Goal: Task Accomplishment & Management: Manage account settings

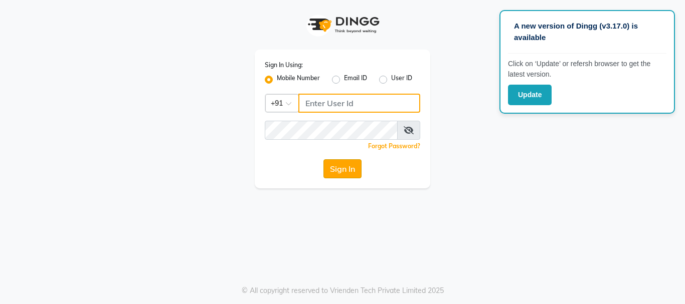
type input "9346469616"
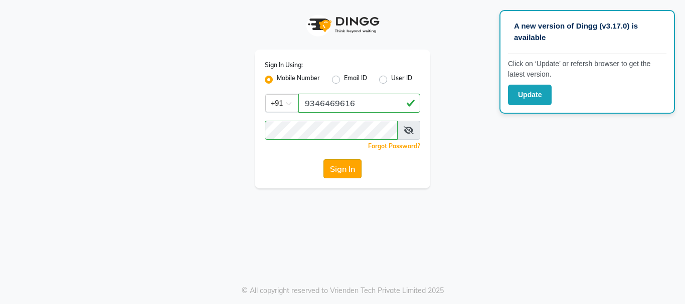
click at [343, 165] on button "Sign In" at bounding box center [342, 168] width 38 height 19
click at [339, 164] on button "Sign In" at bounding box center [342, 168] width 38 height 19
click at [342, 164] on button "Sign In" at bounding box center [342, 168] width 38 height 19
click at [340, 164] on button "Sign In" at bounding box center [342, 168] width 38 height 19
click at [522, 101] on button "Update" at bounding box center [530, 95] width 44 height 21
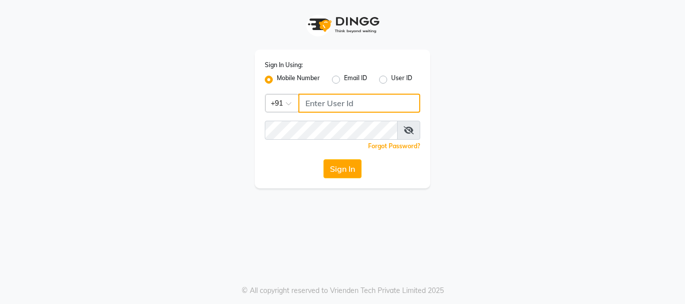
type input "9346469616"
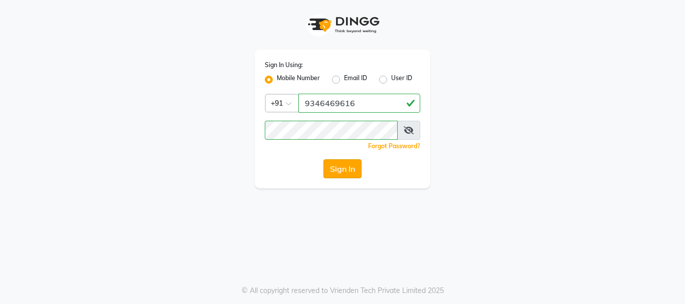
click at [340, 173] on button "Sign In" at bounding box center [342, 168] width 38 height 19
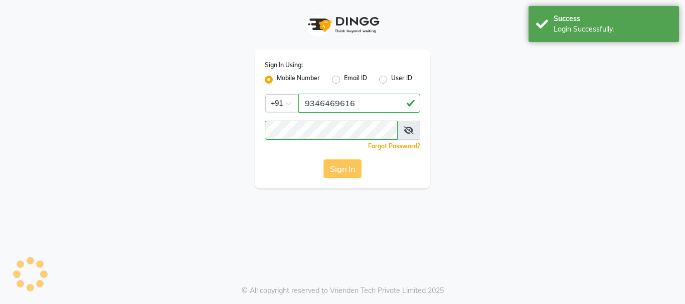
click at [333, 173] on div "Sign In" at bounding box center [342, 168] width 155 height 19
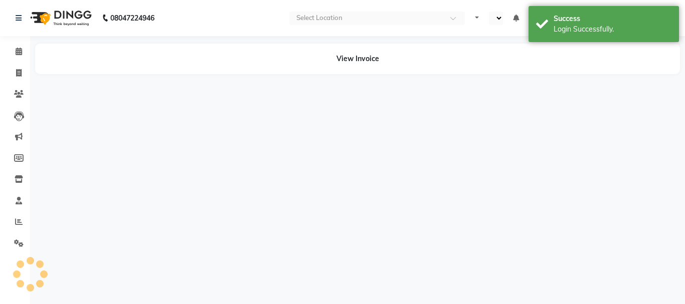
select select "en"
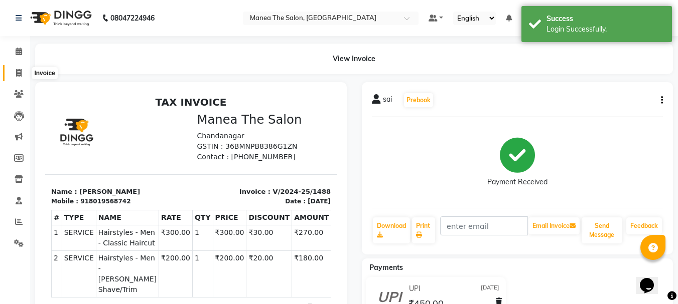
click at [17, 75] on icon at bounding box center [19, 73] width 6 height 8
select select "service"
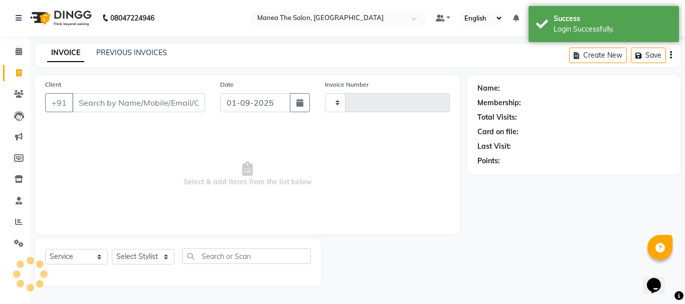
type input "2002"
select select "7351"
click at [24, 223] on span at bounding box center [19, 223] width 18 height 12
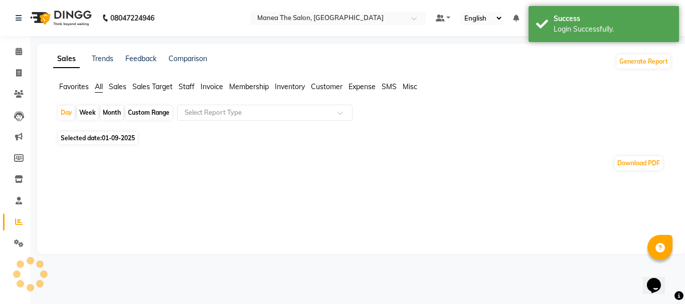
click at [93, 112] on div "Week" at bounding box center [88, 113] width 22 height 14
select select "9"
select select "2025"
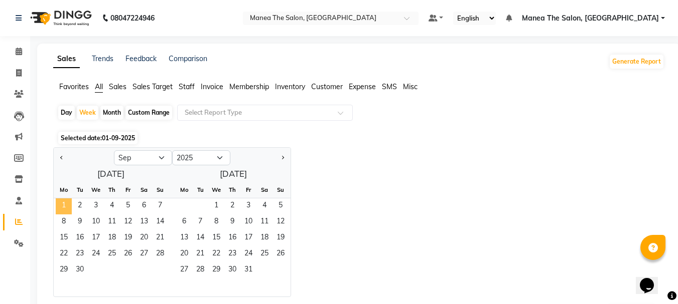
click at [65, 201] on span "1" at bounding box center [64, 207] width 16 height 16
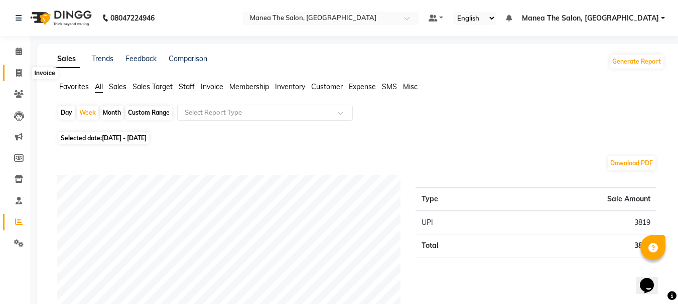
click at [19, 71] on icon at bounding box center [19, 73] width 6 height 8
select select "7351"
select select "service"
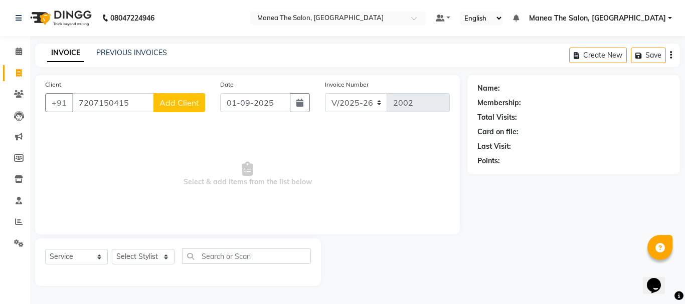
type input "7207150415"
click at [175, 107] on span "Add Client" at bounding box center [179, 103] width 40 height 10
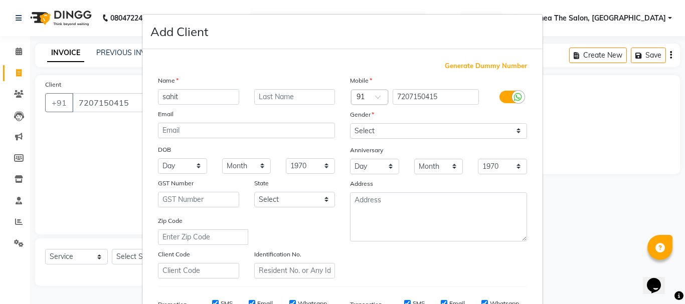
type input "sahit"
click at [279, 99] on input "text" at bounding box center [294, 97] width 81 height 16
type input ".."
click at [506, 129] on select "Select Male Female Other Prefer Not To Say" at bounding box center [438, 131] width 177 height 16
select select "male"
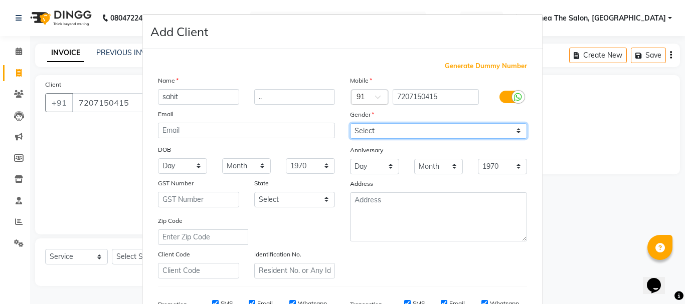
click at [350, 123] on select "Select Male Female Other Prefer Not To Say" at bounding box center [438, 131] width 177 height 16
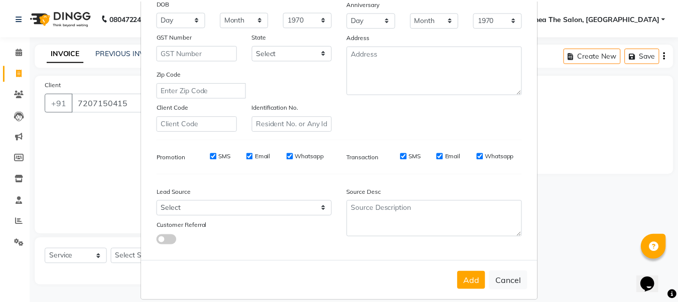
scroll to position [150, 0]
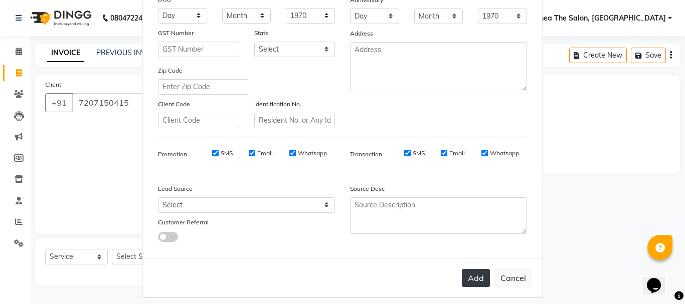
click at [470, 282] on button "Add" at bounding box center [476, 278] width 28 height 18
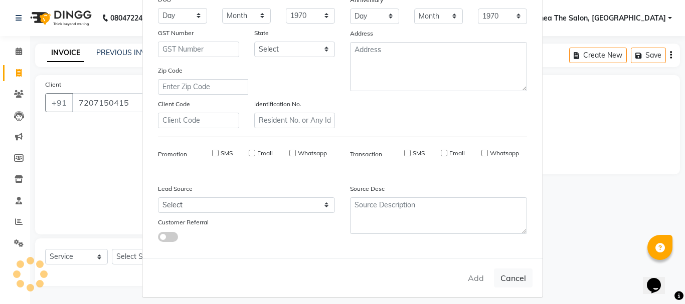
select select
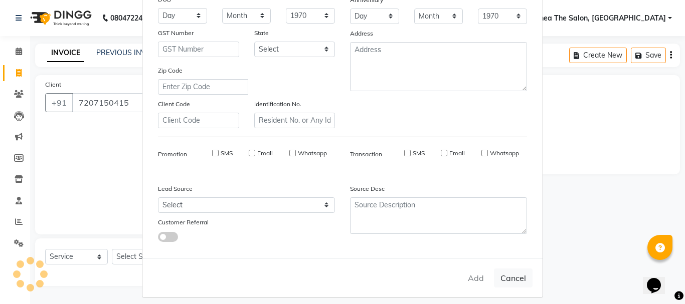
select select
checkbox input "false"
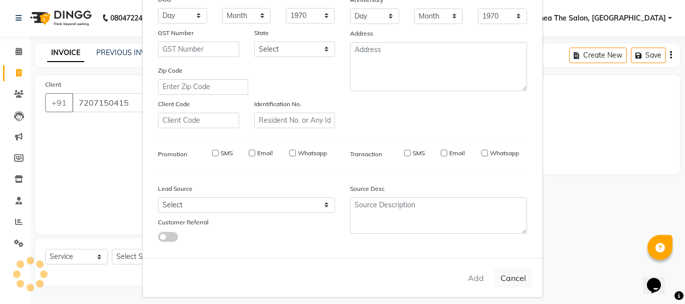
checkbox input "false"
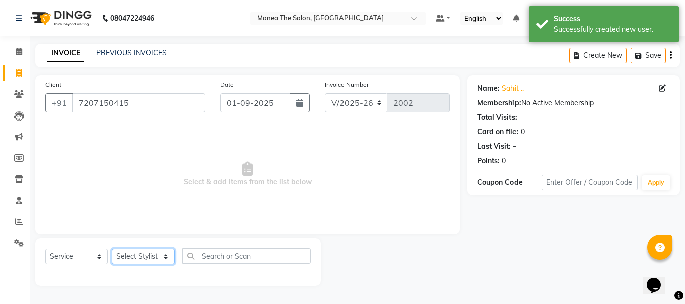
drag, startPoint x: 168, startPoint y: 258, endPoint x: 166, endPoint y: 251, distance: 7.2
click at [168, 258] on select "Select Stylist [PERSON_NAME] Divya [PERSON_NAME] Renuka [PERSON_NAME]" at bounding box center [143, 257] width 63 height 16
select select "68191"
click at [112, 249] on select "Select Stylist [PERSON_NAME] Divya [PERSON_NAME] Renuka [PERSON_NAME]" at bounding box center [143, 257] width 63 height 16
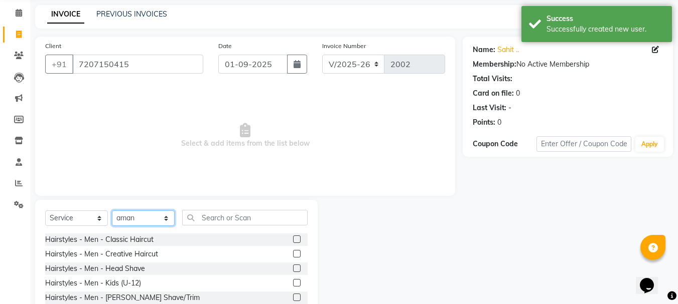
scroll to position [97, 0]
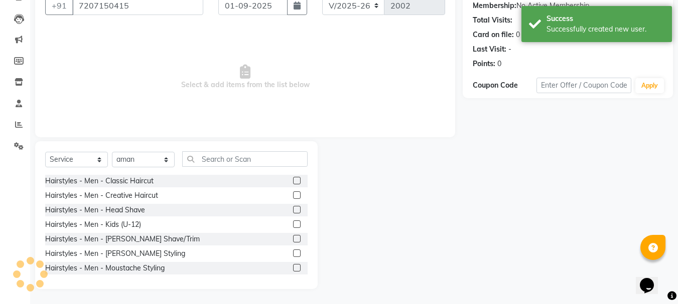
click at [293, 181] on label at bounding box center [297, 181] width 8 height 8
click at [293, 181] on input "checkbox" at bounding box center [296, 181] width 7 height 7
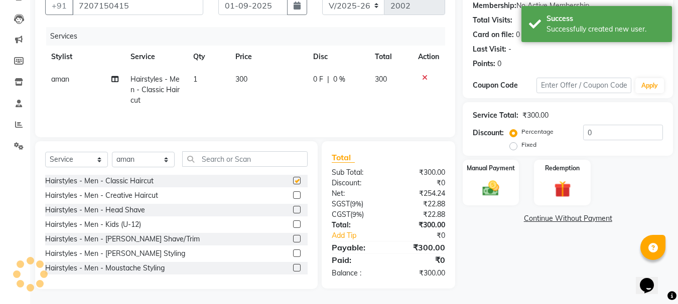
checkbox input "false"
click at [293, 240] on label at bounding box center [297, 239] width 8 height 8
click at [293, 240] on input "checkbox" at bounding box center [296, 239] width 7 height 7
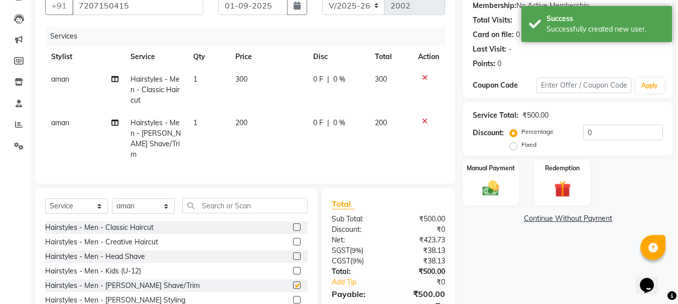
checkbox input "false"
click at [214, 206] on input "text" at bounding box center [244, 206] width 125 height 16
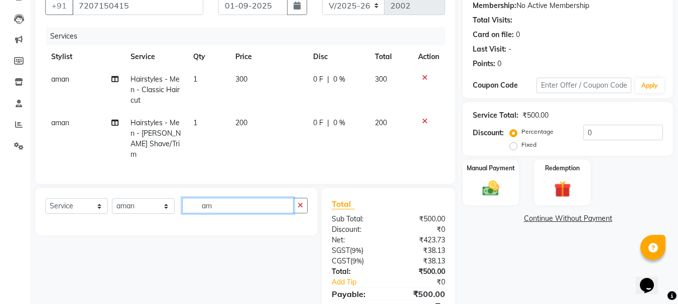
type input "a"
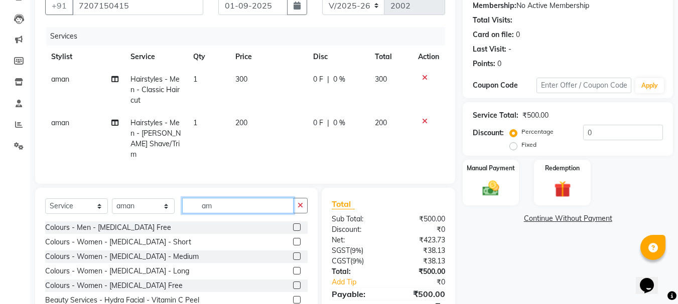
type input "am"
click at [298, 224] on label at bounding box center [297, 228] width 8 height 8
click at [298, 225] on input "checkbox" at bounding box center [296, 228] width 7 height 7
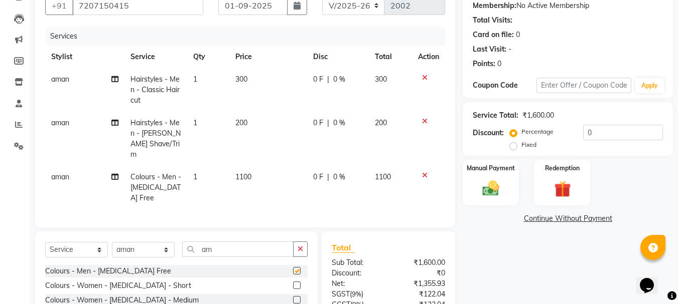
checkbox input "false"
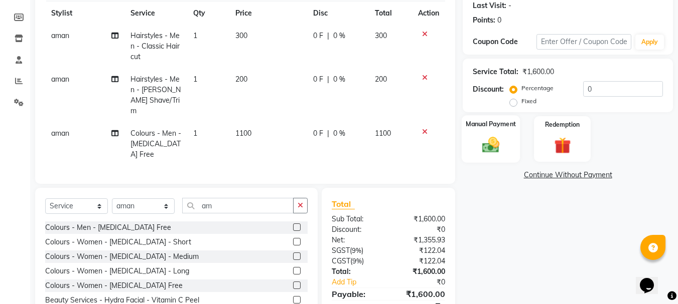
scroll to position [174, 0]
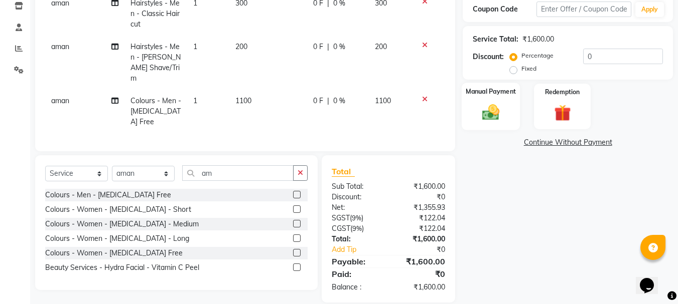
click at [500, 126] on div "Manual Payment" at bounding box center [490, 107] width 59 height 48
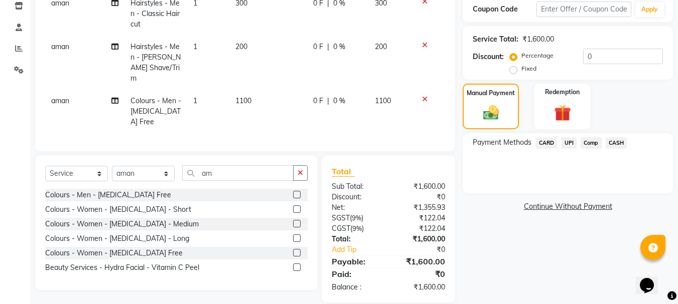
click at [570, 144] on span "UPI" at bounding box center [569, 143] width 16 height 12
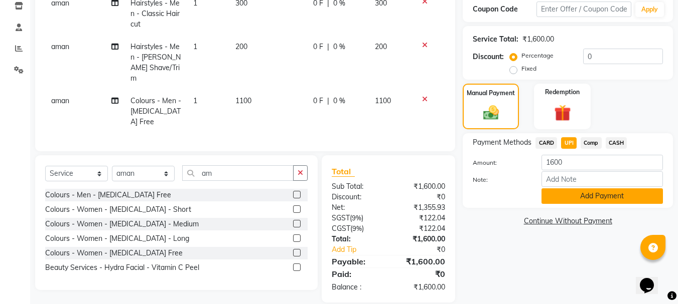
click at [584, 200] on button "Add Payment" at bounding box center [601, 197] width 121 height 16
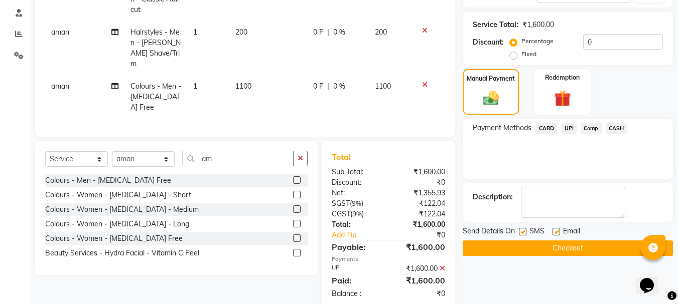
scroll to position [195, 0]
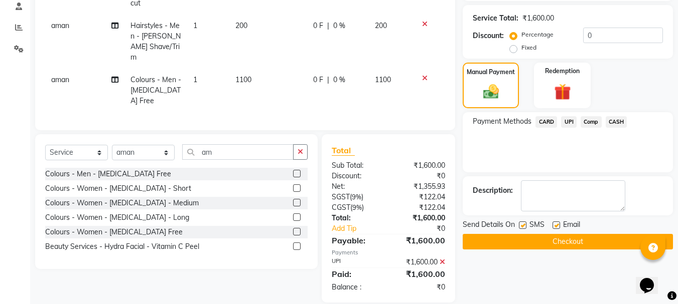
click at [585, 246] on button "Checkout" at bounding box center [567, 242] width 210 height 16
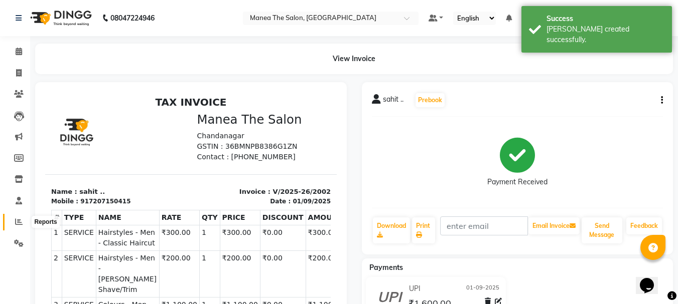
click at [24, 224] on span at bounding box center [19, 223] width 18 height 12
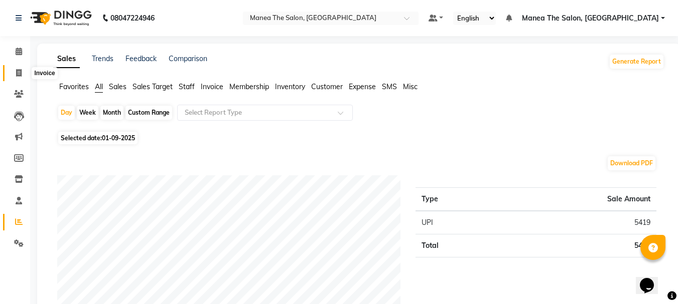
click at [20, 69] on icon at bounding box center [19, 73] width 6 height 8
select select "service"
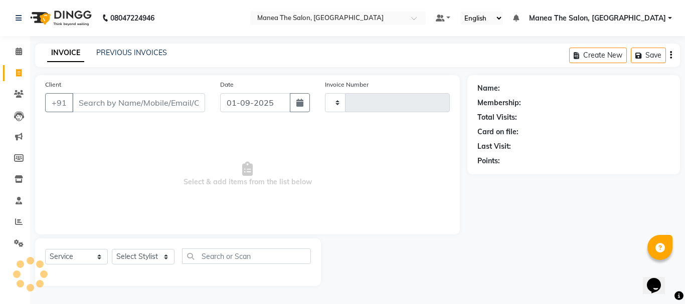
type input "2003"
select select "7351"
click at [140, 103] on input "Client" at bounding box center [138, 102] width 133 height 19
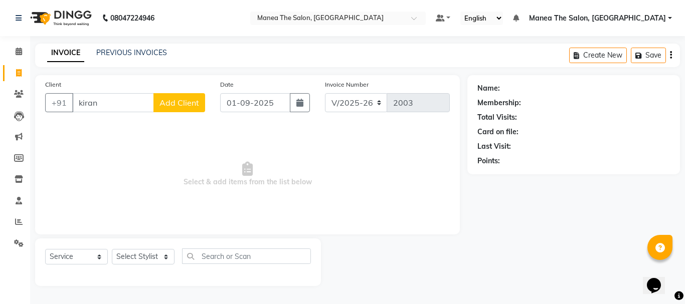
click at [126, 102] on input "kiran" at bounding box center [113, 102] width 82 height 19
type input "k"
type input "9390368717"
click at [164, 105] on span "Add Client" at bounding box center [179, 103] width 40 height 10
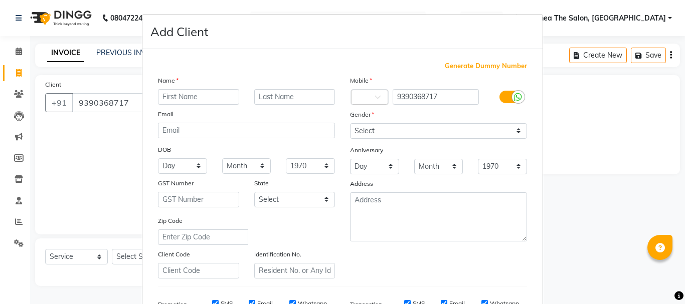
click at [178, 100] on input "text" at bounding box center [198, 97] width 81 height 16
type input "kiranmai"
click at [371, 136] on select "Select Male Female Other Prefer Not To Say" at bounding box center [438, 131] width 177 height 16
select select "female"
click at [350, 123] on select "Select Male Female Other Prefer Not To Say" at bounding box center [438, 131] width 177 height 16
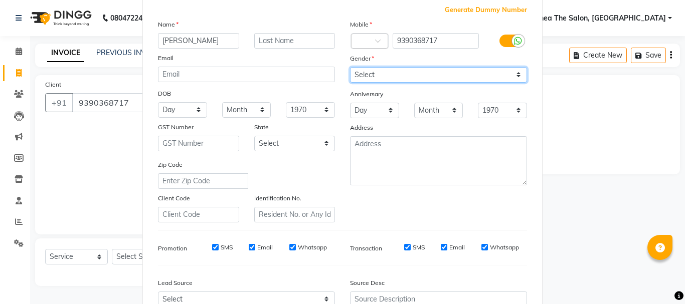
scroll to position [150, 0]
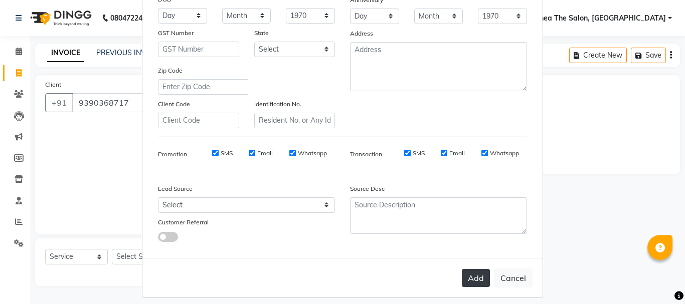
click at [469, 278] on button "Add" at bounding box center [476, 278] width 28 height 18
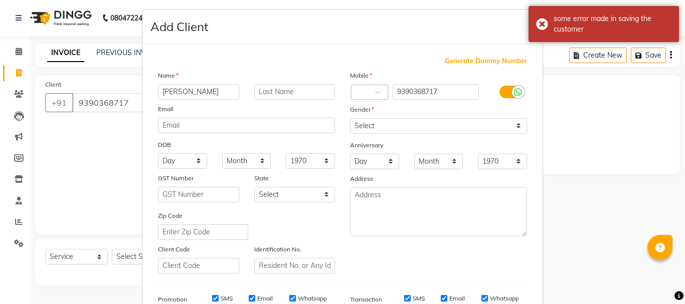
scroll to position [0, 0]
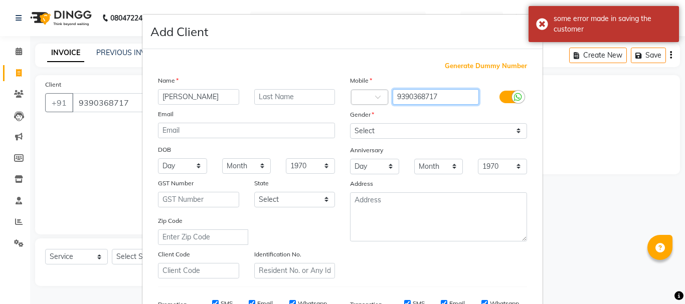
click at [437, 98] on input "9390368717" at bounding box center [436, 97] width 87 height 16
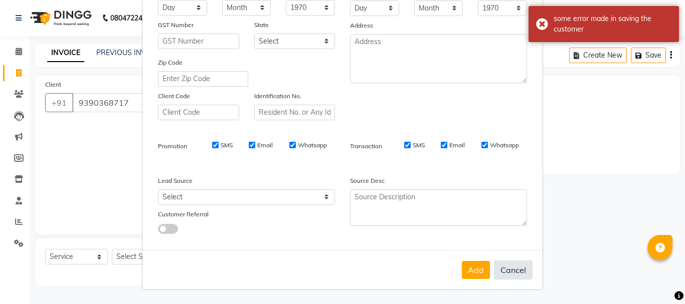
click at [524, 266] on button "Cancel" at bounding box center [513, 270] width 39 height 19
select select
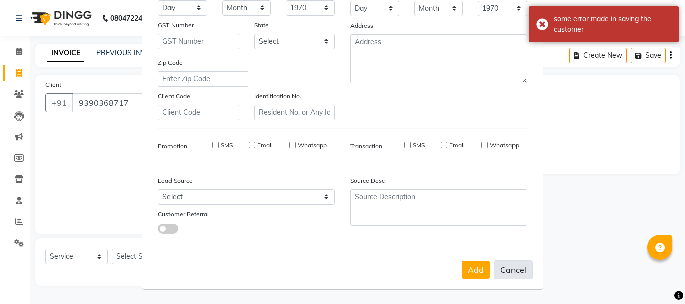
select select
checkbox input "false"
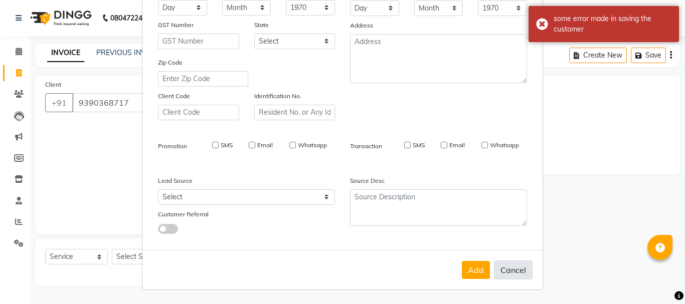
checkbox input "false"
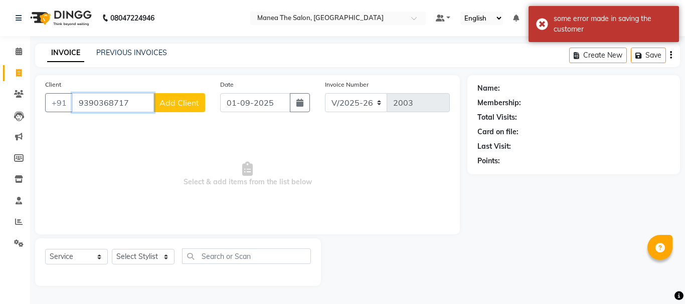
click at [145, 104] on input "9390368717" at bounding box center [113, 102] width 82 height 19
type input "9"
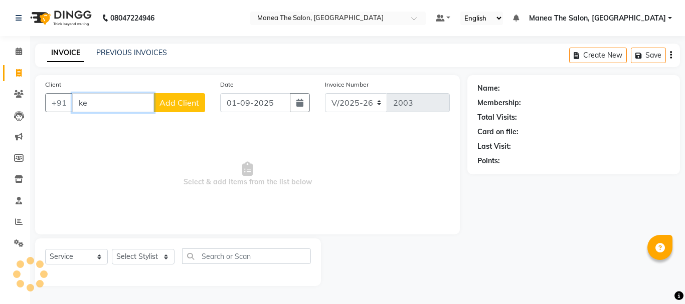
type input "k"
type input "9390368717"
click at [158, 103] on button "Add Client" at bounding box center [179, 102] width 52 height 19
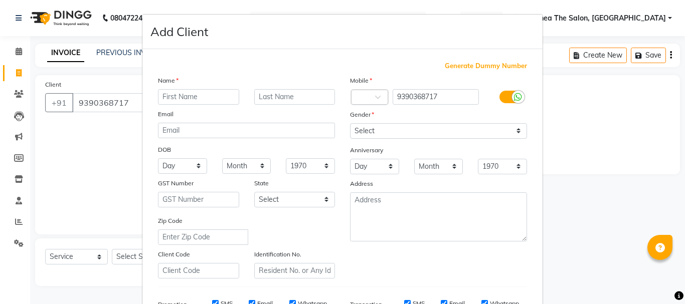
click at [181, 96] on input "text" at bounding box center [198, 97] width 81 height 16
type input "kiranmai"
click at [383, 124] on select "Select Male Female Other Prefer Not To Say" at bounding box center [438, 131] width 177 height 16
select select "female"
click at [350, 123] on select "Select Male Female Other Prefer Not To Say" at bounding box center [438, 131] width 177 height 16
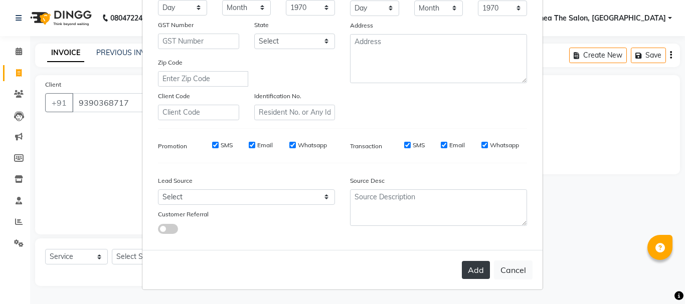
click at [465, 277] on button "Add" at bounding box center [476, 270] width 28 height 18
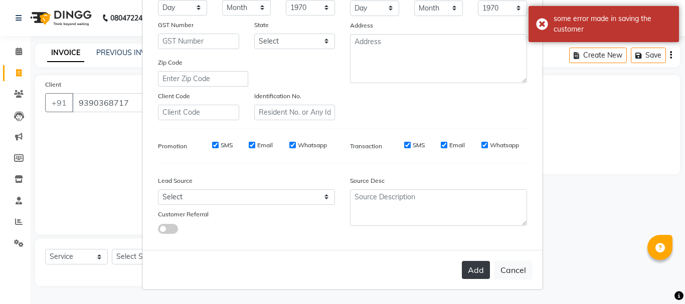
click at [469, 266] on button "Add" at bounding box center [476, 270] width 28 height 18
click at [467, 266] on button "Add" at bounding box center [476, 270] width 28 height 18
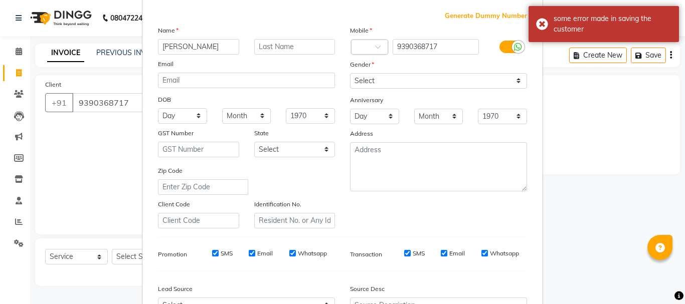
scroll to position [0, 0]
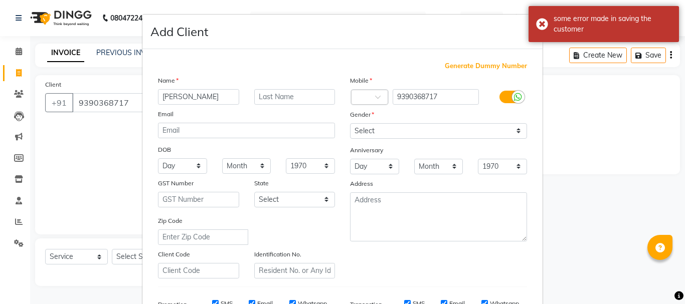
click at [99, 158] on ngb-modal-window "Add Client Generate Dummy Number Name kiranmai Email DOB Day 01 02 03 04 05 06 …" at bounding box center [342, 152] width 685 height 304
click at [128, 105] on ngb-modal-window "Add Client Generate Dummy Number Name kiranmai Email DOB Day 01 02 03 04 05 06 …" at bounding box center [342, 152] width 685 height 304
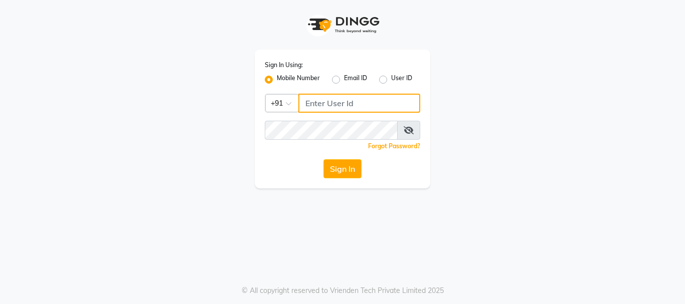
type input "9346469616"
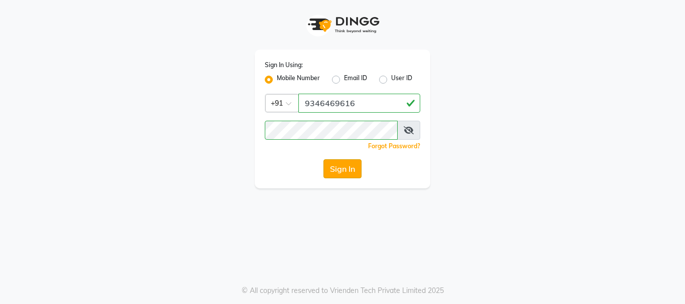
click at [350, 164] on button "Sign In" at bounding box center [342, 168] width 38 height 19
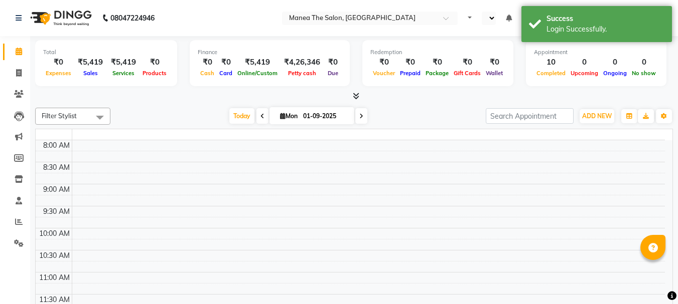
select select "en"
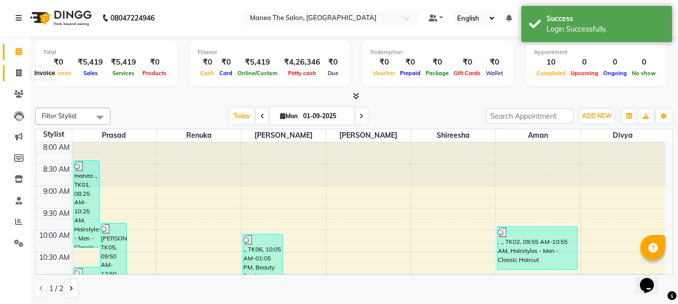
drag, startPoint x: 18, startPoint y: 70, endPoint x: 25, endPoint y: 116, distance: 46.7
click at [18, 70] on icon at bounding box center [19, 73] width 6 height 8
select select "service"
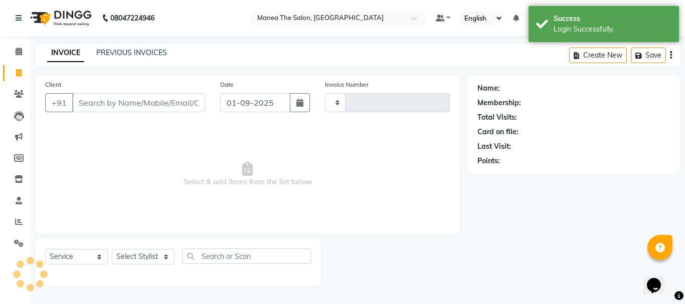
click at [91, 104] on input "Client" at bounding box center [138, 102] width 133 height 19
type input "2003"
select select "7351"
click at [140, 254] on select "Select Stylist" at bounding box center [143, 257] width 63 height 16
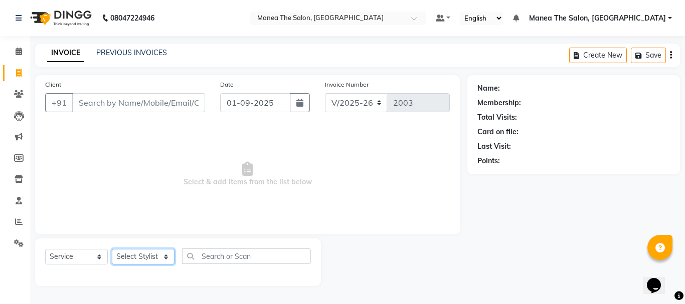
select select "63576"
click at [112, 249] on select "Select Stylist [PERSON_NAME] Divya [PERSON_NAME] Renuka [PERSON_NAME]" at bounding box center [143, 257] width 63 height 16
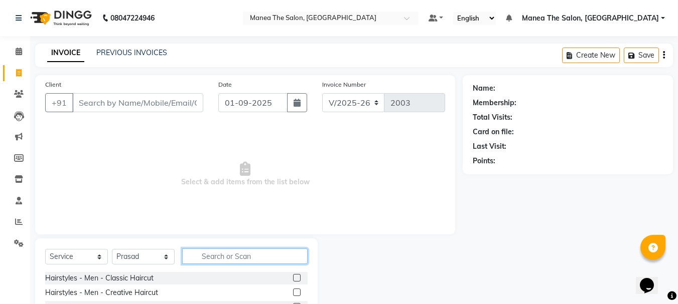
click at [242, 257] on input "text" at bounding box center [244, 257] width 125 height 16
type input "root"
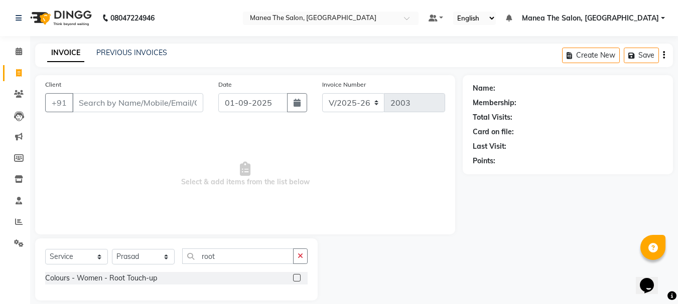
click at [294, 276] on label at bounding box center [297, 278] width 8 height 8
click at [294, 276] on input "checkbox" at bounding box center [296, 278] width 7 height 7
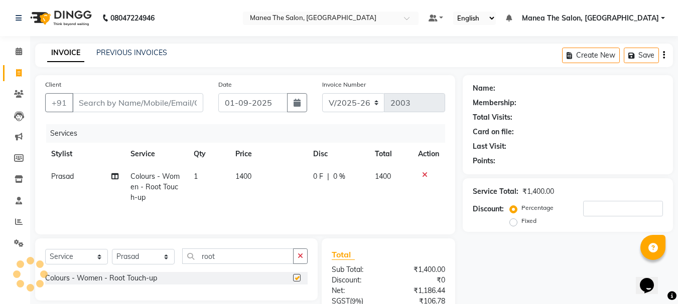
checkbox input "false"
click at [424, 175] on icon at bounding box center [425, 175] width 6 height 7
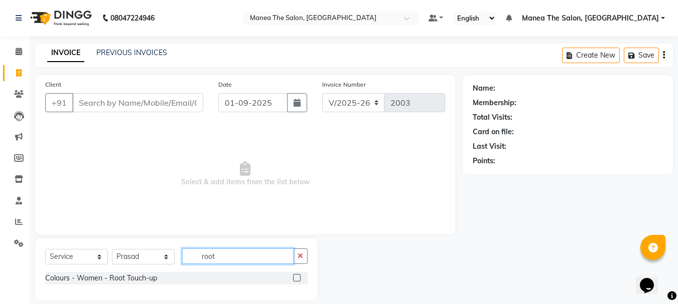
click at [250, 259] on input "root" at bounding box center [237, 257] width 111 height 16
type input "r"
type input "c"
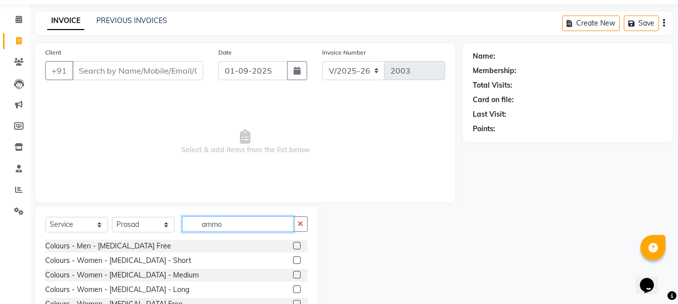
scroll to position [70, 0]
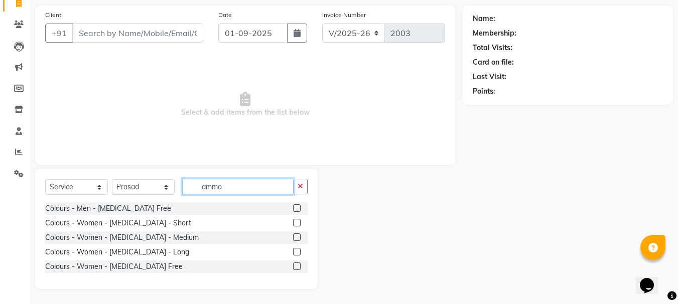
type input "ammo"
click at [297, 234] on label at bounding box center [297, 238] width 8 height 8
click at [297, 235] on input "checkbox" at bounding box center [296, 238] width 7 height 7
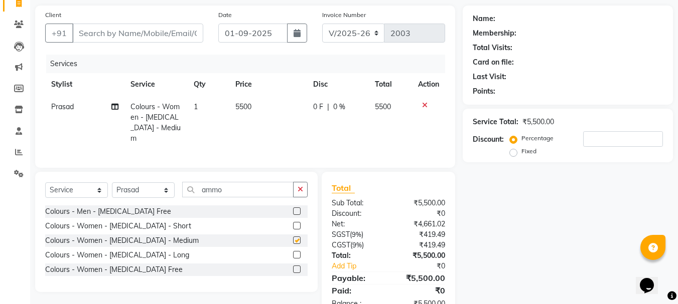
checkbox input "false"
click at [425, 107] on icon at bounding box center [425, 105] width 6 height 7
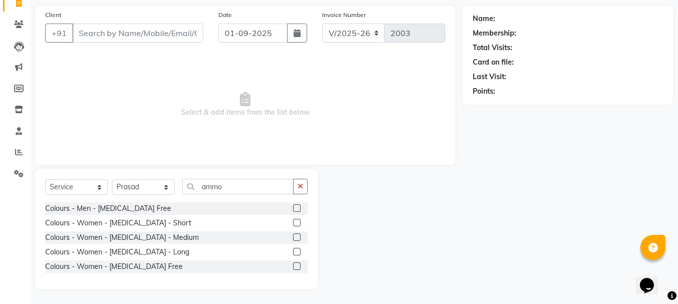
click at [296, 207] on label at bounding box center [297, 209] width 8 height 8
click at [296, 207] on input "checkbox" at bounding box center [296, 209] width 7 height 7
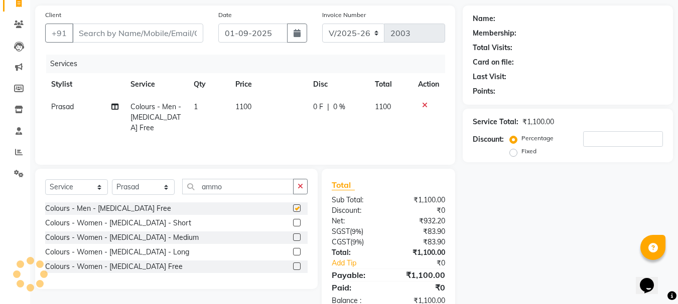
checkbox input "false"
click at [425, 105] on icon at bounding box center [425, 105] width 6 height 7
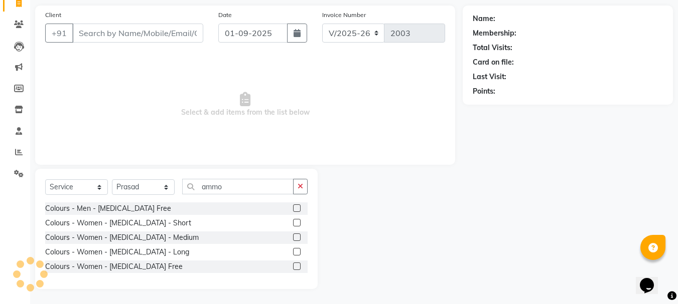
click at [293, 219] on label at bounding box center [297, 223] width 8 height 8
click at [293, 220] on input "checkbox" at bounding box center [296, 223] width 7 height 7
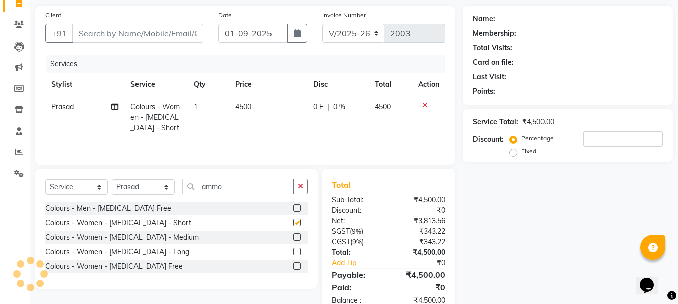
checkbox input "false"
click at [428, 105] on div at bounding box center [428, 105] width 21 height 7
click at [425, 105] on icon at bounding box center [425, 105] width 6 height 7
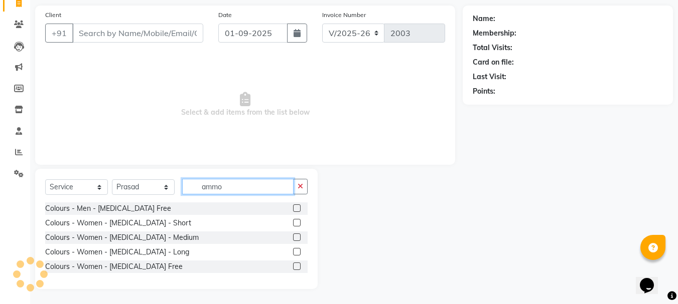
click at [231, 188] on input "ammo" at bounding box center [237, 187] width 111 height 16
click at [294, 266] on label at bounding box center [297, 267] width 8 height 8
click at [294, 266] on input "checkbox" at bounding box center [296, 267] width 7 height 7
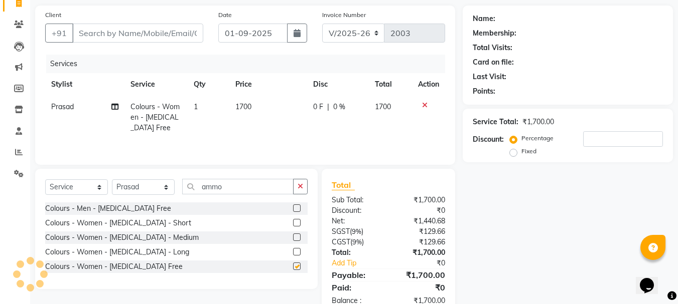
checkbox input "false"
click at [596, 137] on input "number" at bounding box center [623, 139] width 80 height 16
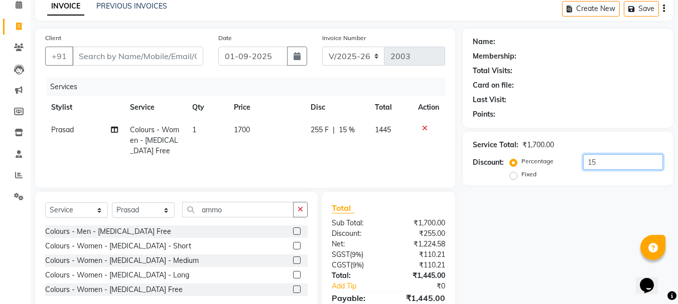
scroll to position [0, 0]
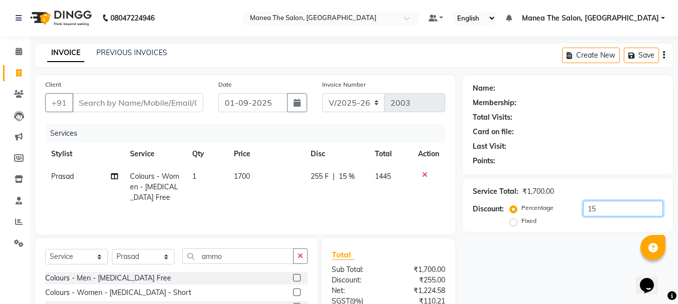
type input "15"
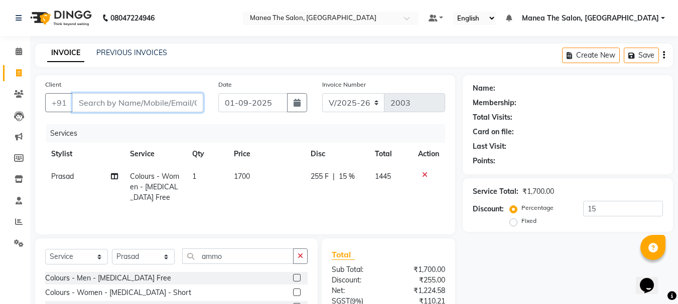
click at [129, 100] on input "Client" at bounding box center [137, 102] width 131 height 19
click at [128, 105] on input "Client" at bounding box center [137, 102] width 131 height 19
type input "3"
type input "0"
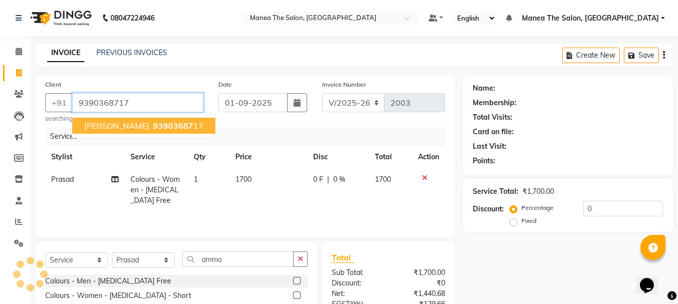
click at [115, 130] on span "kiranmai" at bounding box center [116, 126] width 65 height 10
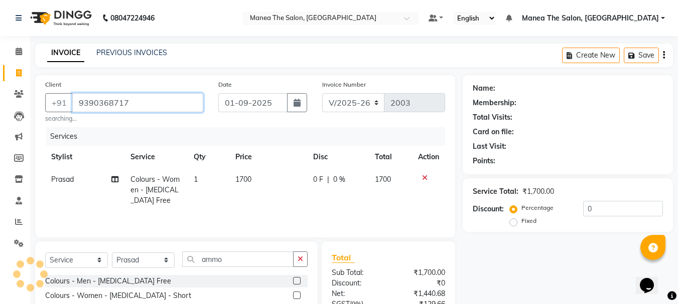
type input "9390368717"
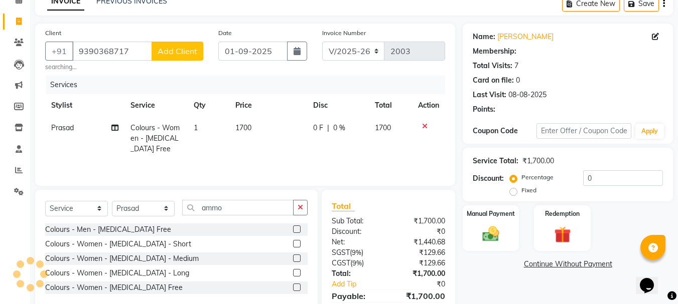
scroll to position [100, 0]
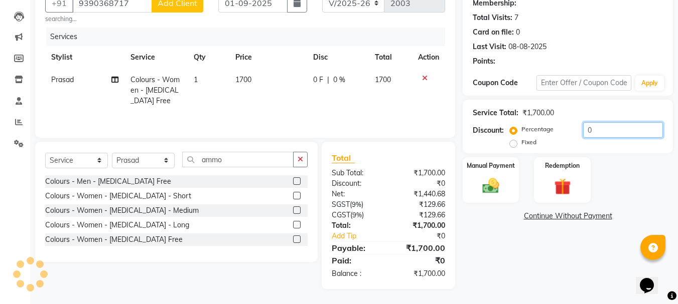
click at [608, 131] on input "0" at bounding box center [623, 130] width 80 height 16
type input "15"
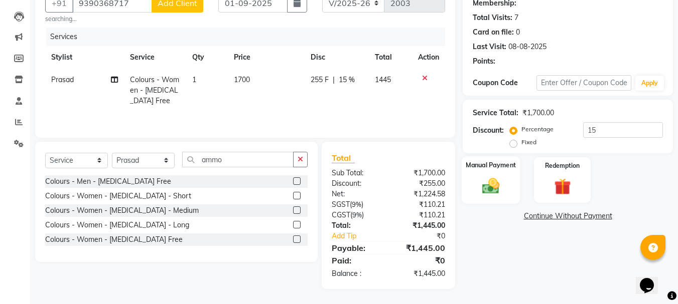
click at [506, 195] on div "Manual Payment" at bounding box center [490, 180] width 59 height 48
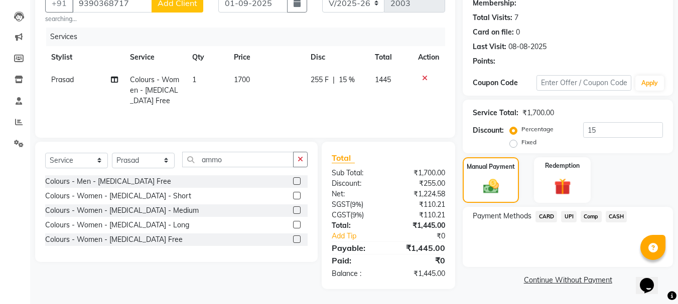
click at [571, 220] on span "UPI" at bounding box center [569, 217] width 16 height 12
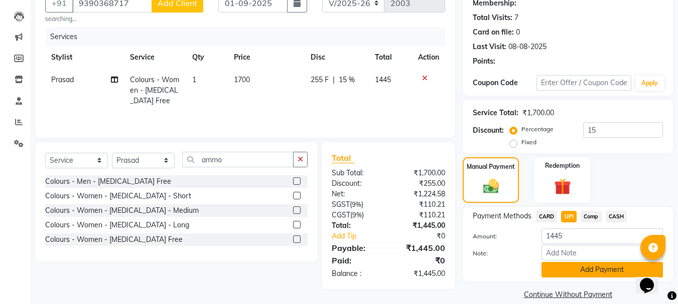
click at [574, 273] on button "Add Payment" at bounding box center [601, 270] width 121 height 16
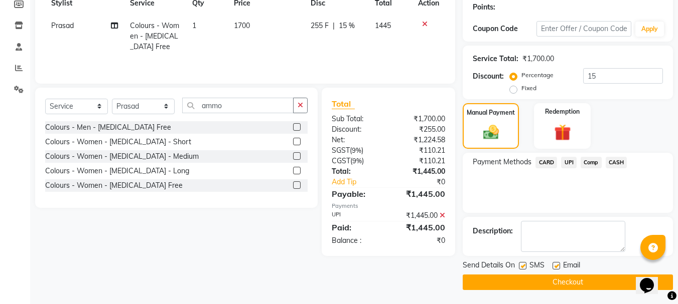
scroll to position [155, 0]
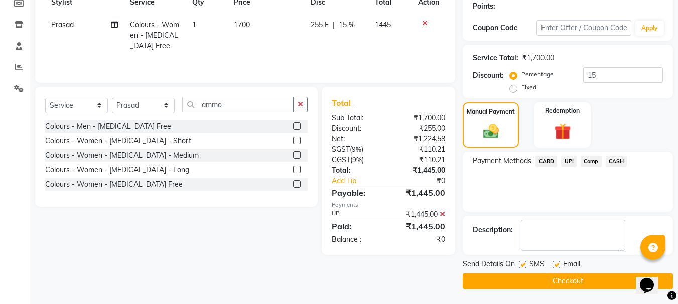
click at [484, 282] on button "Checkout" at bounding box center [567, 282] width 210 height 16
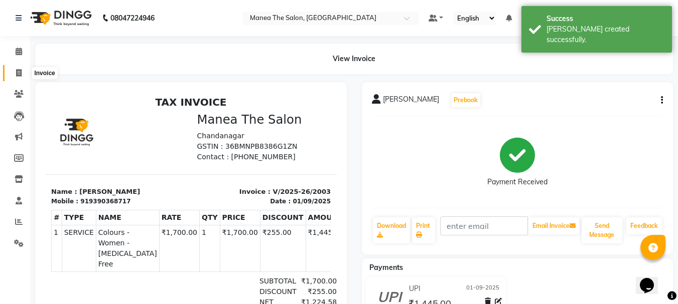
click at [16, 72] on icon at bounding box center [19, 73] width 6 height 8
select select "service"
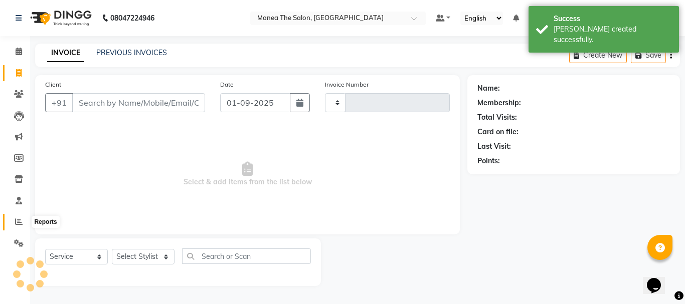
click at [21, 217] on link "Reports" at bounding box center [15, 222] width 24 height 17
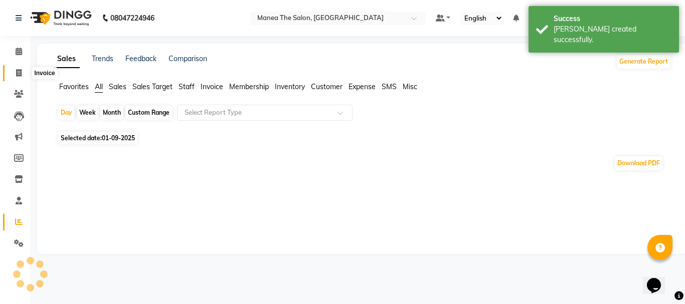
click at [23, 73] on span at bounding box center [19, 74] width 18 height 12
select select "service"
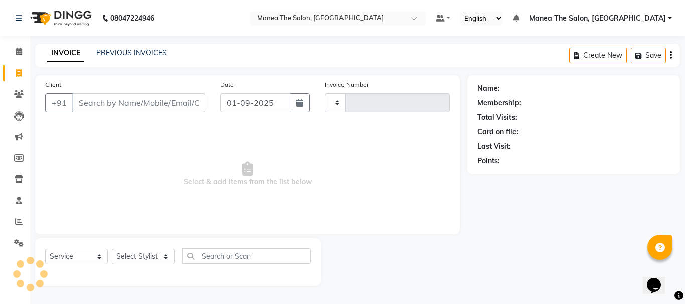
type input "2004"
select select "7351"
drag, startPoint x: 27, startPoint y: 64, endPoint x: 271, endPoint y: 124, distance: 251.6
click at [271, 124] on span "Select & add items from the list below" at bounding box center [247, 174] width 405 height 100
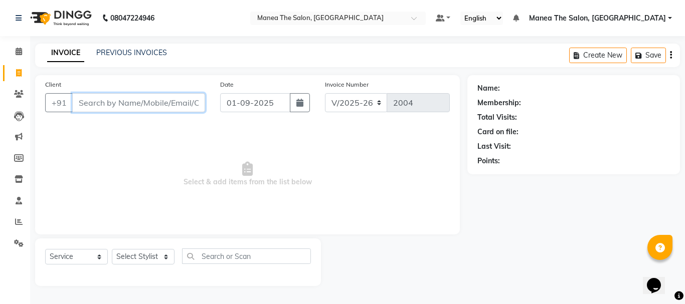
click at [90, 103] on input "Client" at bounding box center [138, 102] width 133 height 19
type input "="
type input "\"
type input ","
type input "["
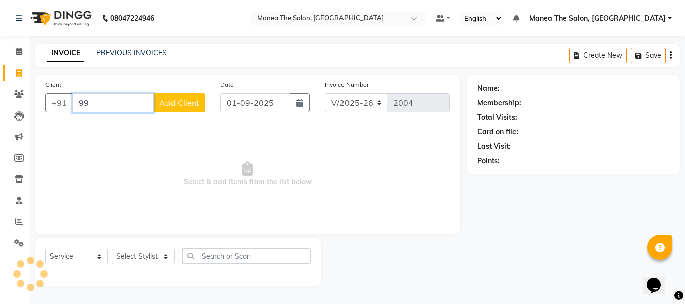
type input "9"
type input "0"
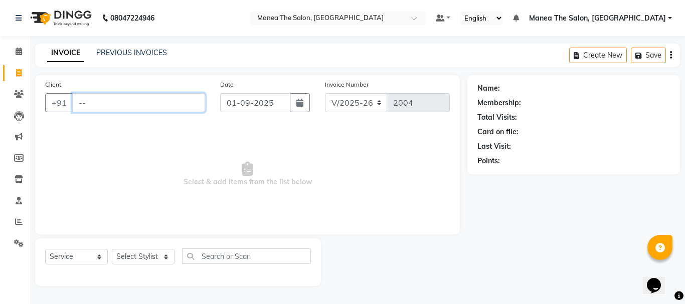
type input "-"
click at [354, 150] on span "Select & add items from the list below" at bounding box center [247, 174] width 405 height 100
click at [171, 107] on input "Client" at bounding box center [138, 102] width 133 height 19
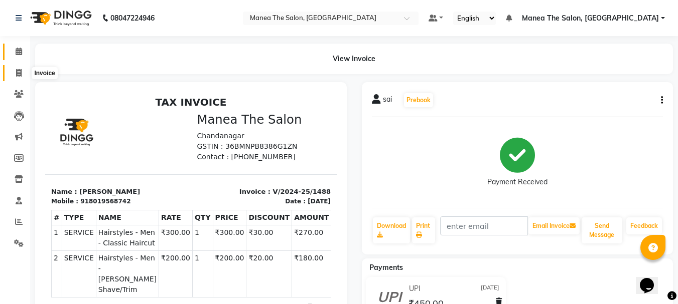
drag, startPoint x: 18, startPoint y: 72, endPoint x: 26, endPoint y: 44, distance: 29.2
click at [18, 71] on icon at bounding box center [19, 73] width 6 height 8
select select "service"
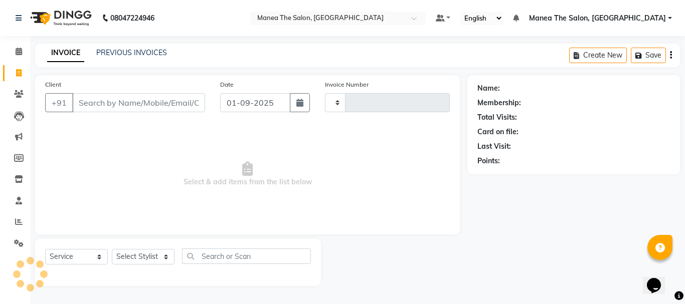
type input "2004"
select select "7351"
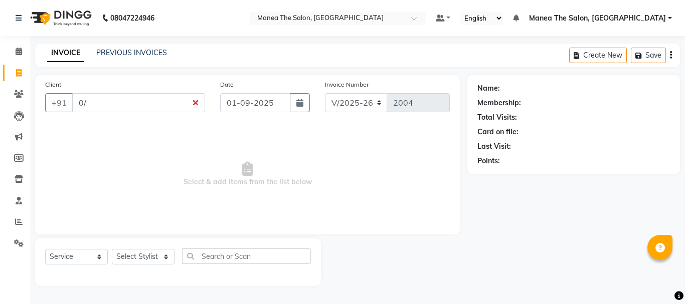
click at [514, 234] on div "Name: Membership: Total Visits: Card on file: Last Visit: Points:" at bounding box center [577, 180] width 220 height 211
click at [193, 106] on input "0/" at bounding box center [138, 102] width 133 height 19
click at [195, 105] on input "0/" at bounding box center [138, 102] width 133 height 19
click at [151, 107] on input "0/" at bounding box center [138, 102] width 133 height 19
type input "0"
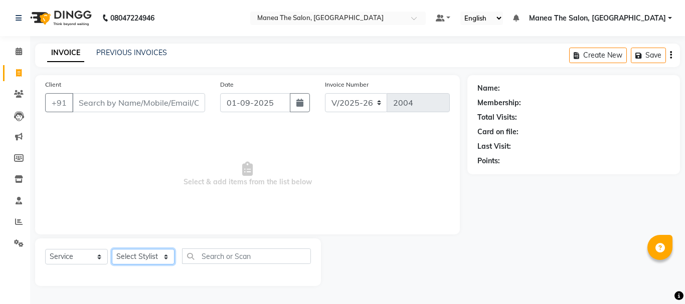
click at [119, 257] on select "Select Stylist [PERSON_NAME] Divya [PERSON_NAME] Renuka [PERSON_NAME]" at bounding box center [143, 257] width 63 height 16
click at [119, 258] on select "Select Stylist [PERSON_NAME] Divya [PERSON_NAME] Renuka [PERSON_NAME]" at bounding box center [143, 257] width 63 height 16
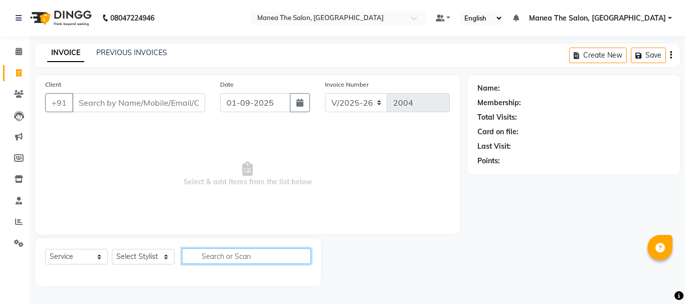
click at [260, 260] on input "text" at bounding box center [246, 257] width 129 height 16
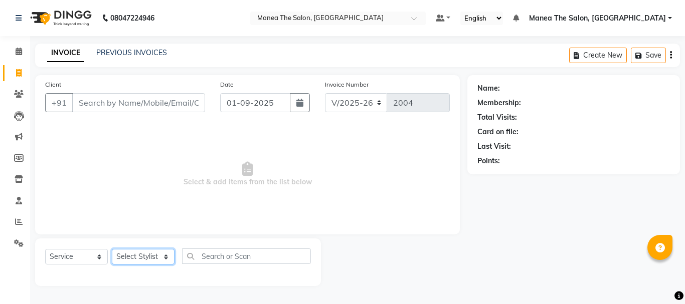
click at [161, 261] on select "Select Stylist [PERSON_NAME] Divya [PERSON_NAME] Renuka [PERSON_NAME]" at bounding box center [143, 257] width 63 height 16
click at [159, 260] on select "Select Stylist [PERSON_NAME] Divya [PERSON_NAME] Renuka [PERSON_NAME]" at bounding box center [143, 257] width 63 height 16
click at [114, 107] on input "Client" at bounding box center [138, 102] width 133 height 19
click at [119, 100] on input "Client" at bounding box center [138, 102] width 133 height 19
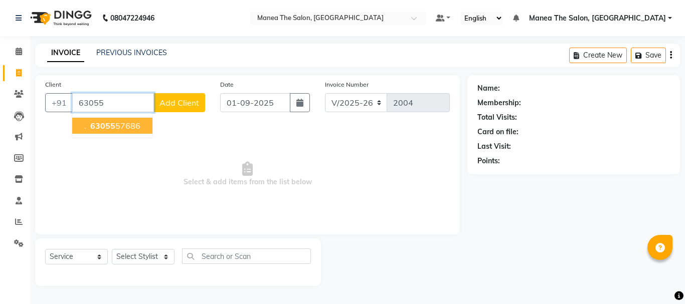
click at [146, 127] on button ". 63055 57686" at bounding box center [112, 126] width 80 height 16
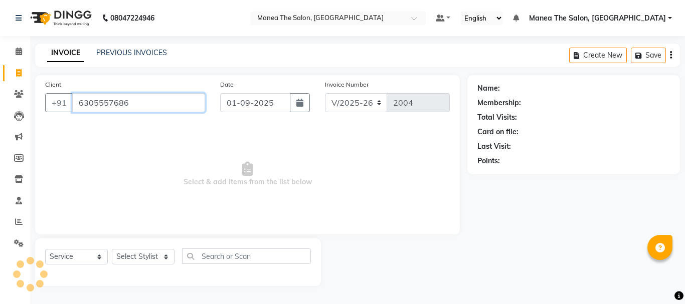
type input "6305557686"
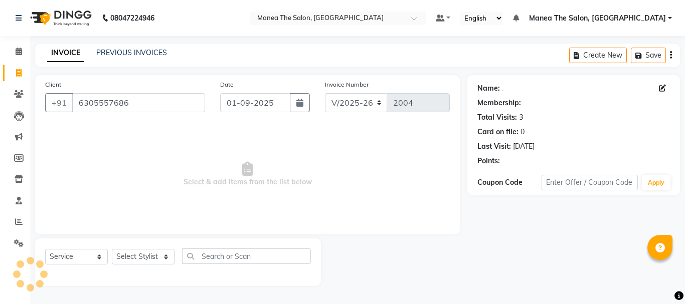
select select "1: Object"
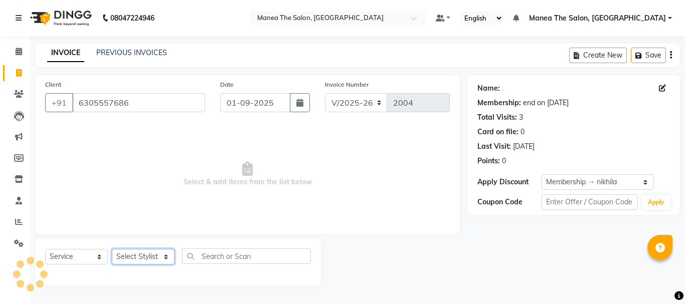
click at [148, 259] on select "Select Stylist [PERSON_NAME] Divya [PERSON_NAME] Renuka [PERSON_NAME]" at bounding box center [143, 257] width 63 height 16
select select "63576"
click at [112, 249] on select "Select Stylist [PERSON_NAME] Divya [PERSON_NAME] Renuka [PERSON_NAME]" at bounding box center [143, 257] width 63 height 16
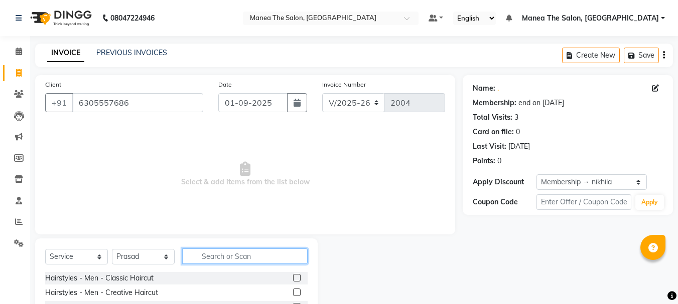
click at [212, 258] on input "text" at bounding box center [244, 257] width 125 height 16
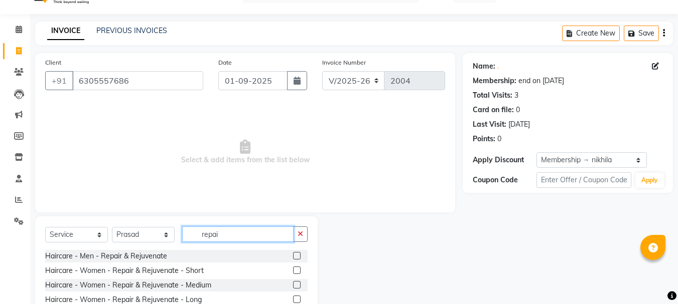
scroll to position [55, 0]
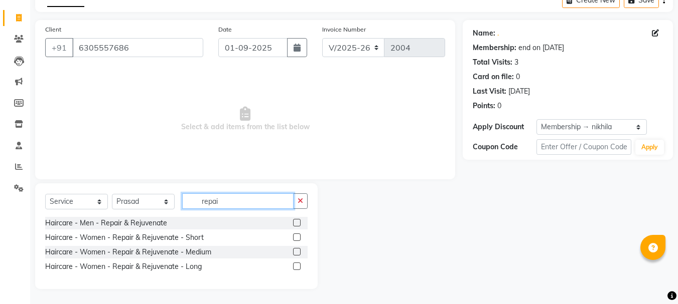
type input "repai"
click at [296, 267] on label at bounding box center [297, 267] width 8 height 8
click at [296, 267] on input "checkbox" at bounding box center [296, 267] width 7 height 7
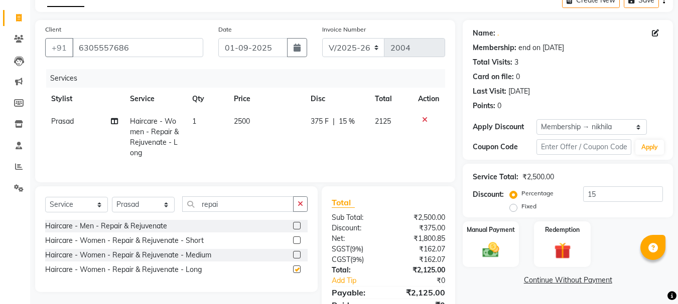
checkbox input "false"
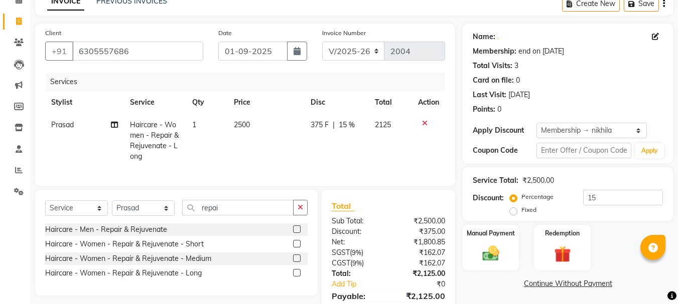
scroll to position [100, 0]
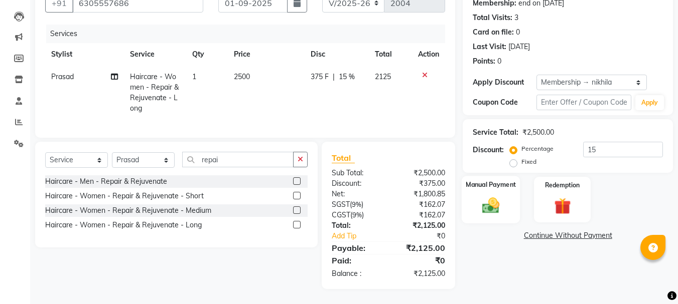
click at [503, 219] on div "Manual Payment" at bounding box center [490, 200] width 59 height 48
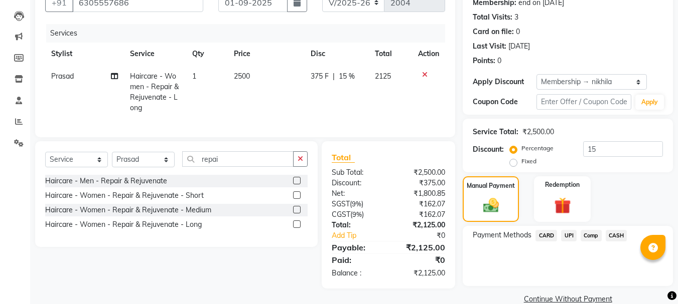
click at [571, 236] on span "UPI" at bounding box center [569, 236] width 16 height 12
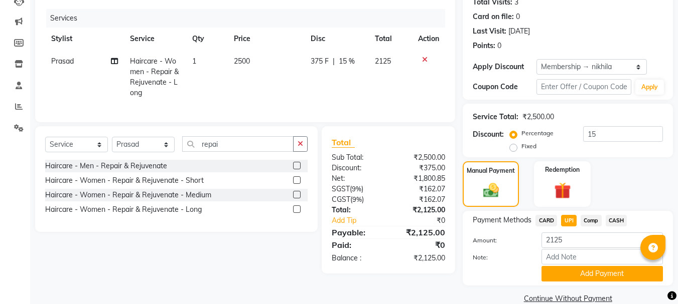
scroll to position [132, 0]
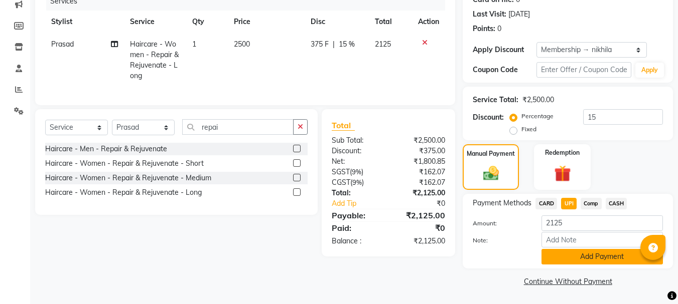
click at [586, 257] on button "Add Payment" at bounding box center [601, 257] width 121 height 16
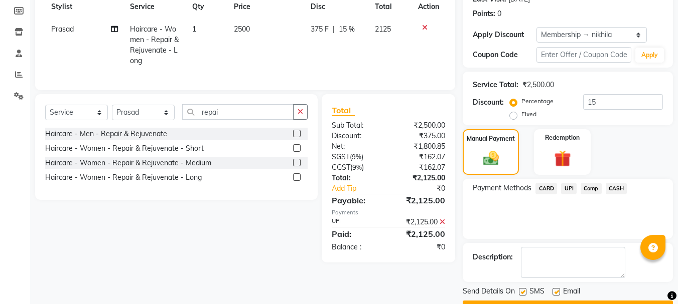
scroll to position [175, 0]
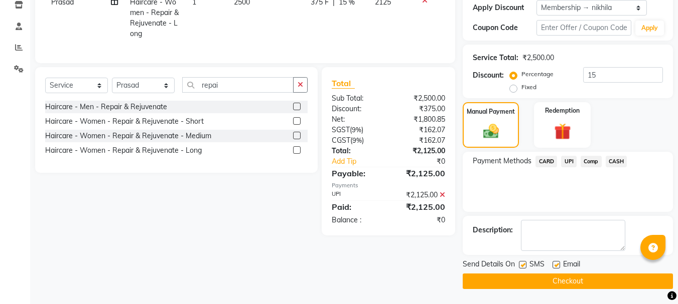
click at [564, 276] on button "Checkout" at bounding box center [567, 282] width 210 height 16
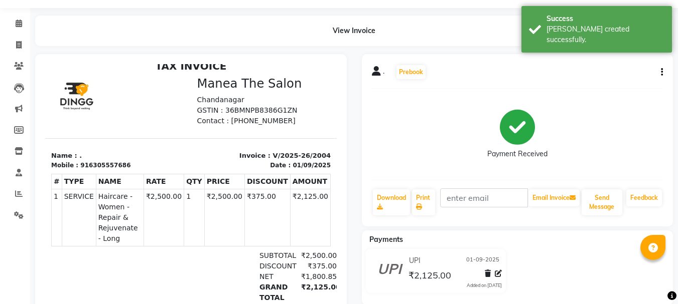
scroll to position [50, 0]
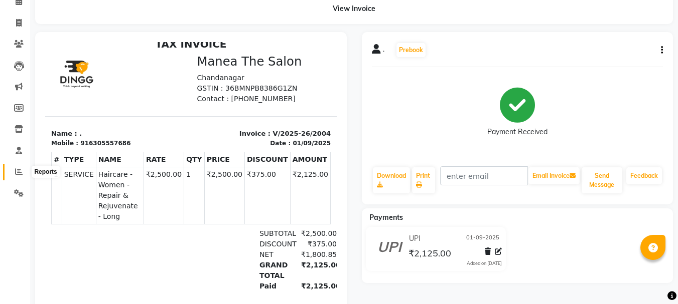
click at [17, 167] on span at bounding box center [19, 172] width 18 height 12
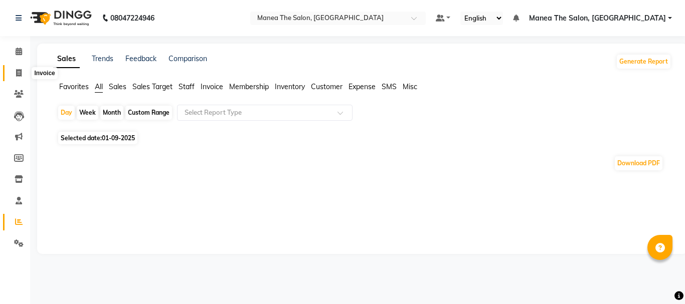
click at [15, 72] on span at bounding box center [19, 74] width 18 height 12
select select "7351"
select select "service"
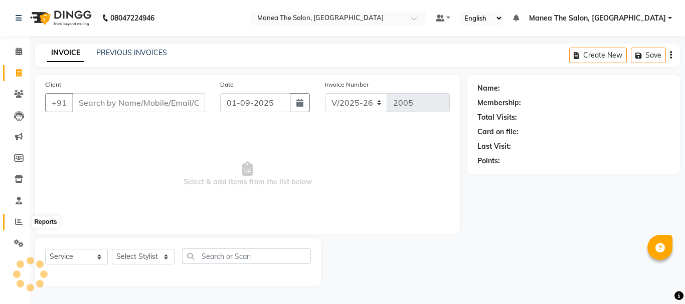
click at [19, 218] on icon at bounding box center [19, 222] width 8 height 8
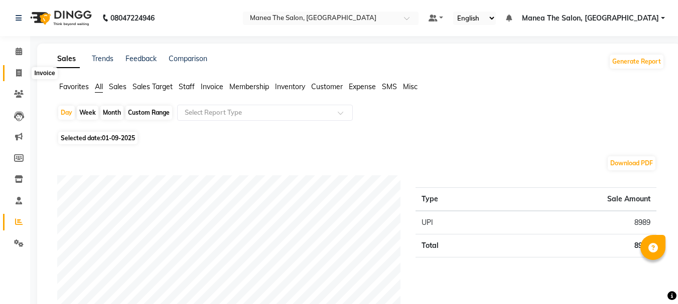
click at [15, 74] on span at bounding box center [19, 74] width 18 height 12
select select "service"
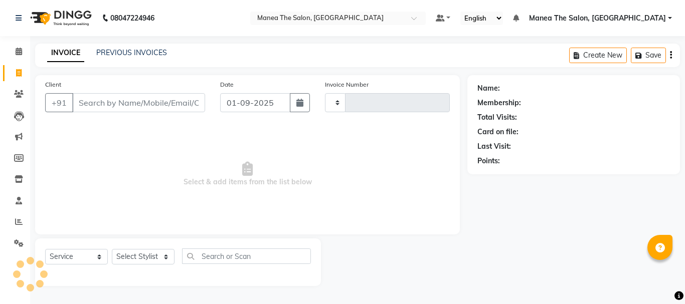
type input "2005"
select select "7351"
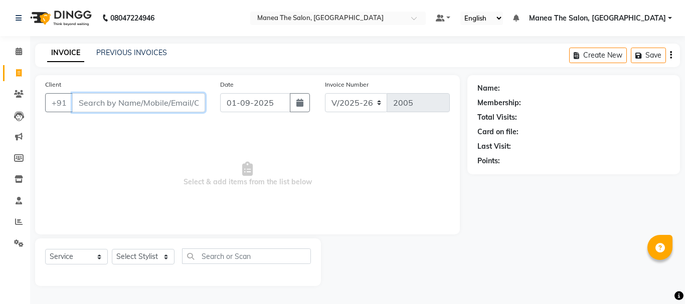
drag, startPoint x: 194, startPoint y: 54, endPoint x: 193, endPoint y: 141, distance: 87.3
click at [193, 141] on div "Client +91 Date [DATE] Invoice Number V/2025 V/[PHONE_NUMBER] Select & add item…" at bounding box center [247, 154] width 425 height 159
click at [212, 178] on span "Select & add items from the list below" at bounding box center [247, 174] width 405 height 100
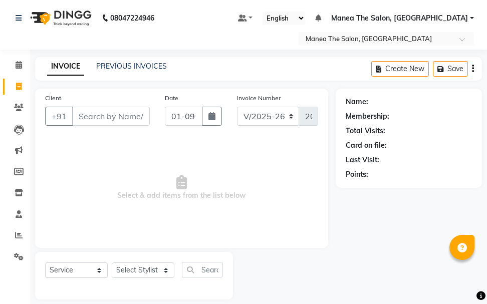
drag, startPoint x: 212, startPoint y: 178, endPoint x: 100, endPoint y: 211, distance: 116.6
click at [100, 211] on span "Select & add items from the list below" at bounding box center [181, 188] width 273 height 100
click at [166, 274] on select "Select Stylist [PERSON_NAME] Divya [PERSON_NAME] Renuka [PERSON_NAME]" at bounding box center [143, 271] width 63 height 16
select select "63576"
click at [112, 263] on select "Select Stylist [PERSON_NAME] Divya [PERSON_NAME] Renuka [PERSON_NAME]" at bounding box center [143, 271] width 63 height 16
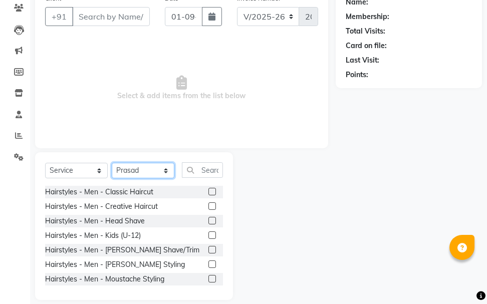
scroll to position [100, 0]
click at [209, 248] on label at bounding box center [213, 250] width 8 height 8
click at [209, 248] on input "checkbox" at bounding box center [212, 250] width 7 height 7
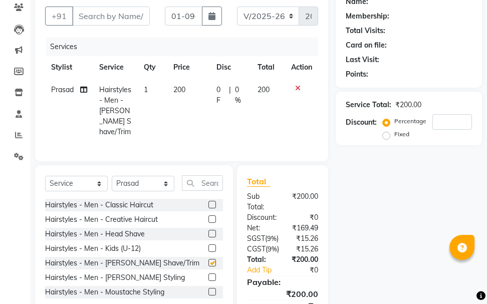
checkbox input "false"
click at [114, 16] on input "Client" at bounding box center [111, 16] width 78 height 19
click at [87, 14] on input "Client" at bounding box center [111, 16] width 78 height 19
type input "9"
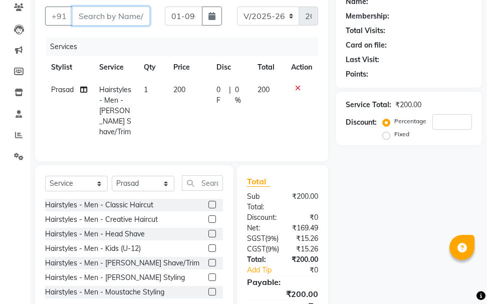
type input "0"
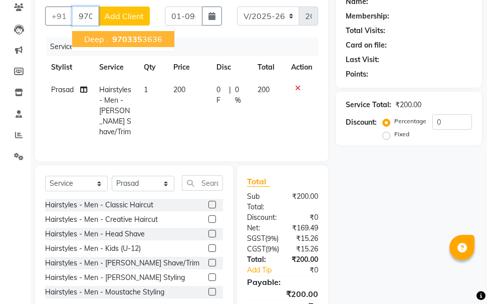
click at [111, 38] on ngb-highlight "970335 3636" at bounding box center [136, 39] width 52 height 10
type input "9703353636"
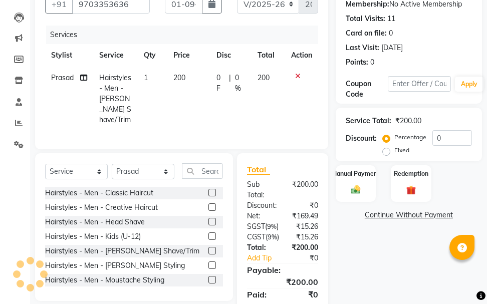
scroll to position [150, 0]
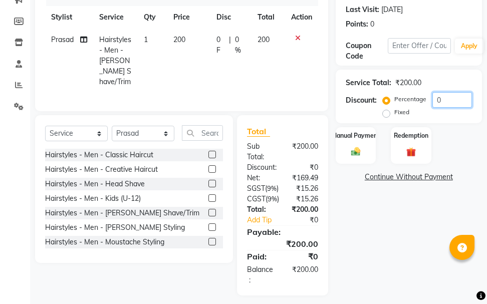
click at [448, 95] on input "0" at bounding box center [453, 100] width 40 height 16
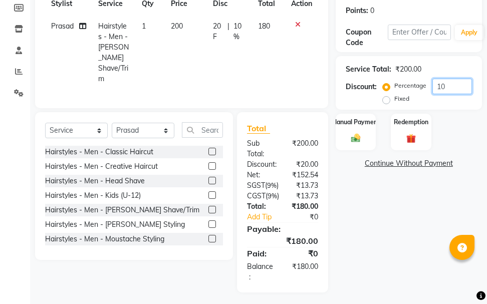
scroll to position [175, 0]
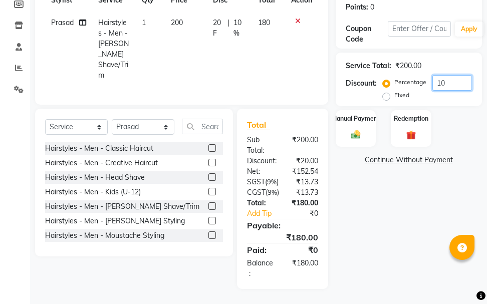
click at [466, 75] on input "10" at bounding box center [453, 83] width 40 height 16
type input "15"
click at [355, 130] on img at bounding box center [356, 134] width 16 height 11
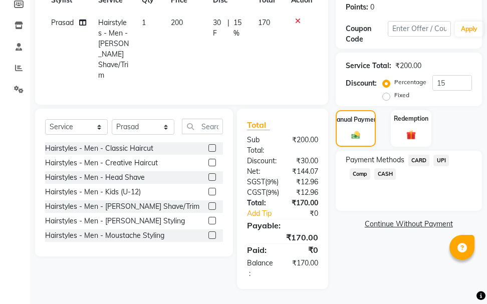
click at [440, 157] on span "UPI" at bounding box center [442, 161] width 16 height 12
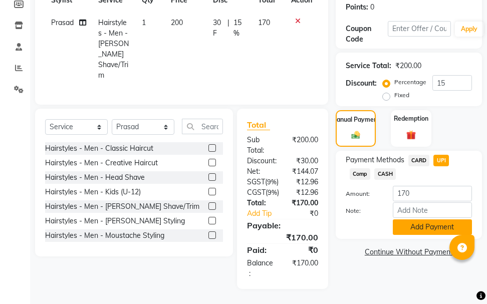
click at [432, 220] on button "Add Payment" at bounding box center [432, 228] width 79 height 16
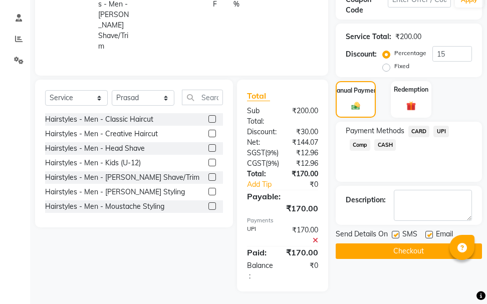
scroll to position [207, 0]
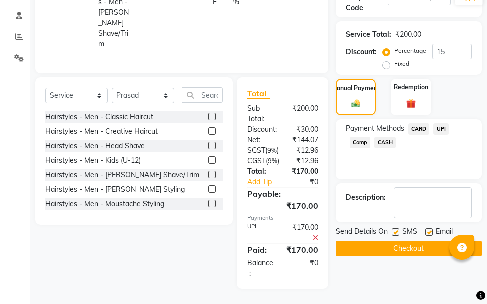
click at [406, 242] on button "Checkout" at bounding box center [409, 249] width 146 height 16
click at [402, 249] on button "Checkout" at bounding box center [409, 249] width 146 height 16
click at [402, 248] on button "Checkout" at bounding box center [409, 249] width 146 height 16
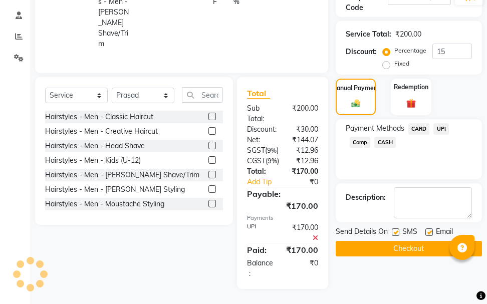
click at [402, 248] on button "Checkout" at bounding box center [409, 249] width 146 height 16
click at [403, 248] on button "Checkout" at bounding box center [409, 249] width 146 height 16
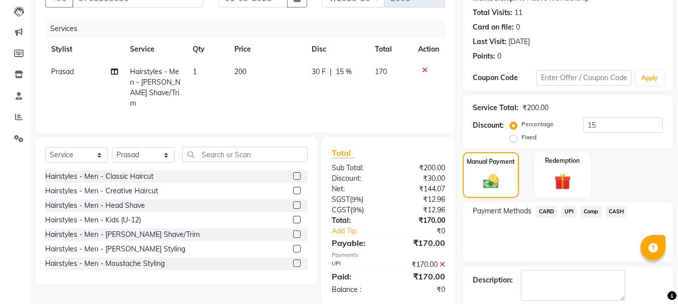
scroll to position [155, 0]
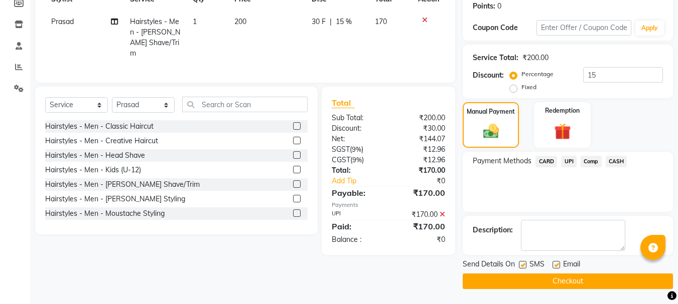
click at [537, 278] on button "Checkout" at bounding box center [567, 282] width 210 height 16
click at [569, 277] on button "Checkout" at bounding box center [567, 282] width 210 height 16
click at [570, 278] on button "Checkout" at bounding box center [567, 282] width 210 height 16
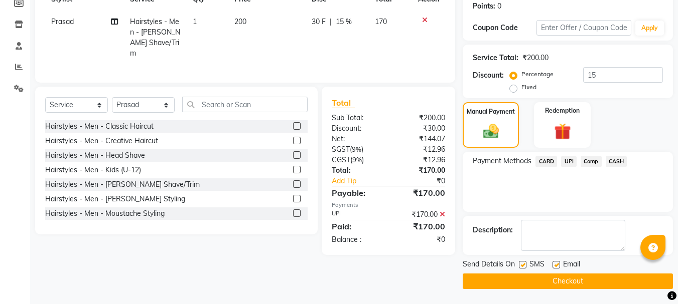
click at [570, 278] on button "Checkout" at bounding box center [567, 282] width 210 height 16
click at [571, 278] on button "Checkout" at bounding box center [567, 282] width 210 height 16
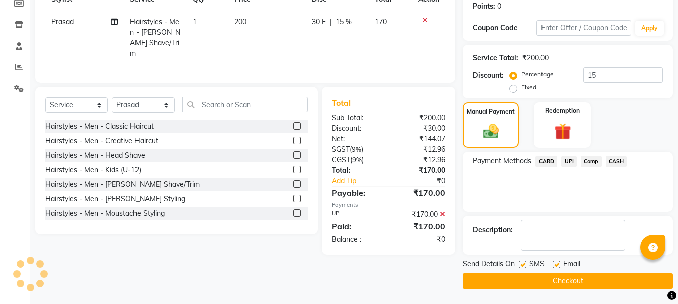
click at [571, 278] on button "Checkout" at bounding box center [567, 282] width 210 height 16
click at [414, 87] on div "Total Sub Total: ₹200.00 Discount: ₹30.00 Net: ₹144.07 SGST ( 9% ) ₹12.96 CGST …" at bounding box center [387, 171] width 133 height 168
click at [526, 277] on button "Checkout" at bounding box center [567, 282] width 210 height 16
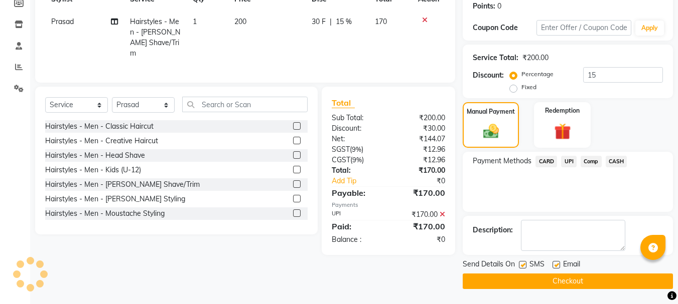
click at [526, 277] on button "Checkout" at bounding box center [567, 282] width 210 height 16
drag, startPoint x: 527, startPoint y: 277, endPoint x: 540, endPoint y: 286, distance: 15.6
click at [539, 285] on button "Checkout" at bounding box center [567, 282] width 210 height 16
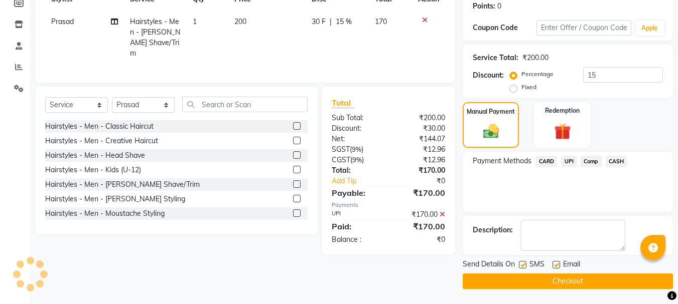
click at [541, 287] on button "Checkout" at bounding box center [567, 282] width 210 height 16
click at [546, 290] on main "INVOICE PREVIOUS INVOICES Create New Save Client [PHONE_NUMBER] Date [DATE] Inv…" at bounding box center [353, 97] width 647 height 416
click at [547, 290] on main "INVOICE PREVIOUS INVOICES Create New Save Client [PHONE_NUMBER] Date [DATE] Inv…" at bounding box center [353, 97] width 647 height 416
click at [548, 290] on main "INVOICE PREVIOUS INVOICES Create New Save Client [PHONE_NUMBER] Date [DATE] Inv…" at bounding box center [353, 97] width 647 height 416
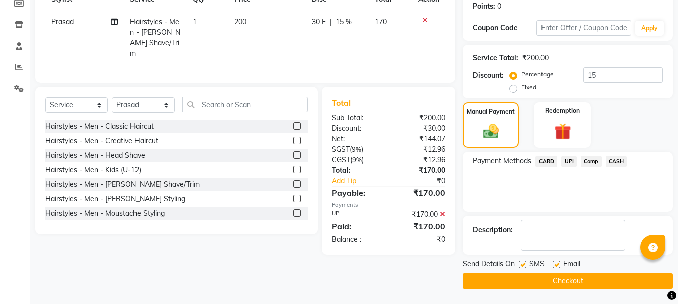
click at [549, 290] on main "INVOICE PREVIOUS INVOICES Create New Save Client [PHONE_NUMBER] Date [DATE] Inv…" at bounding box center [353, 97] width 647 height 416
click at [556, 281] on button "Checkout" at bounding box center [567, 282] width 210 height 16
click at [555, 281] on button "Checkout" at bounding box center [567, 282] width 210 height 16
click at [500, 276] on div "Send Details On SMS Email Checkout" at bounding box center [567, 274] width 210 height 30
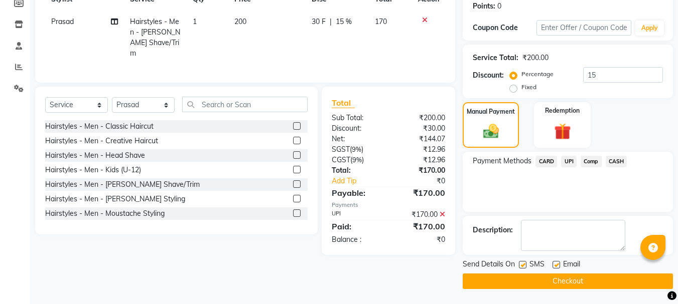
click at [400, 275] on div "Client [PHONE_NUMBER] Date [DATE] Invoice Number V/2025 V/[PHONE_NUMBER] Servic…" at bounding box center [245, 104] width 435 height 369
click at [569, 166] on span "UPI" at bounding box center [569, 162] width 16 height 12
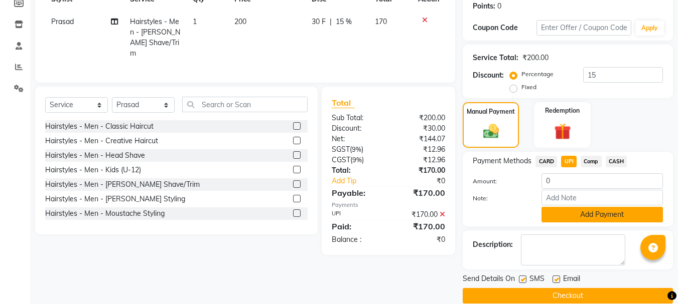
click at [573, 220] on button "Add Payment" at bounding box center [601, 215] width 121 height 16
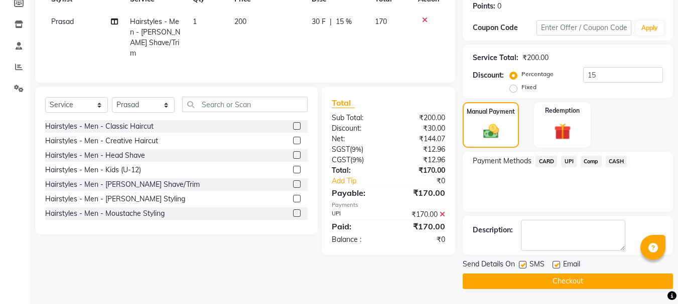
click at [577, 279] on button "Checkout" at bounding box center [567, 282] width 210 height 16
click at [378, 258] on div "Client [PHONE_NUMBER] Date [DATE] Invoice Number V/2025 V/[PHONE_NUMBER] Servic…" at bounding box center [245, 104] width 435 height 369
click at [487, 284] on button "Checkout" at bounding box center [567, 282] width 210 height 16
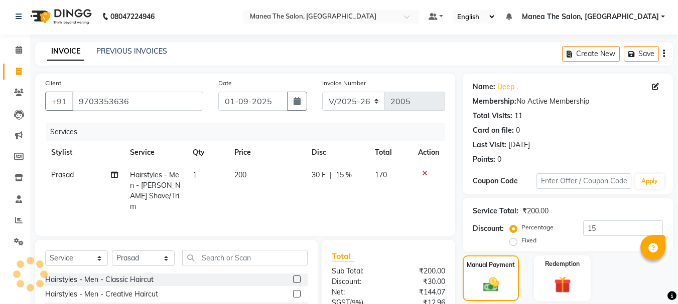
scroll to position [0, 0]
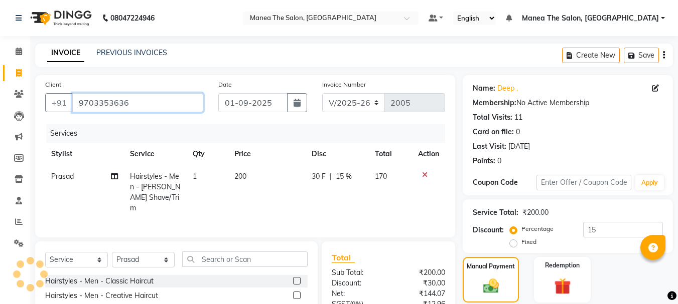
click at [170, 111] on input "9703353636" at bounding box center [137, 102] width 131 height 19
type input "970335363"
type input "0"
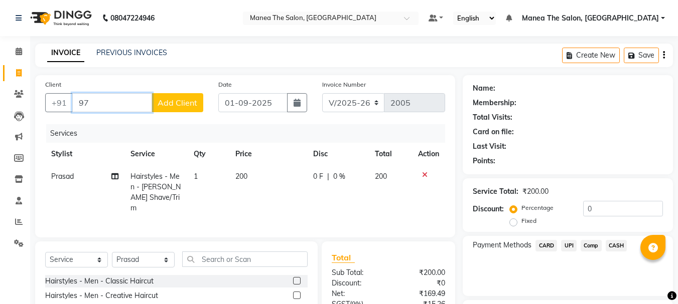
type input "9"
click at [131, 102] on input "Client" at bounding box center [137, 102] width 131 height 19
click at [116, 106] on input "Client" at bounding box center [137, 102] width 131 height 19
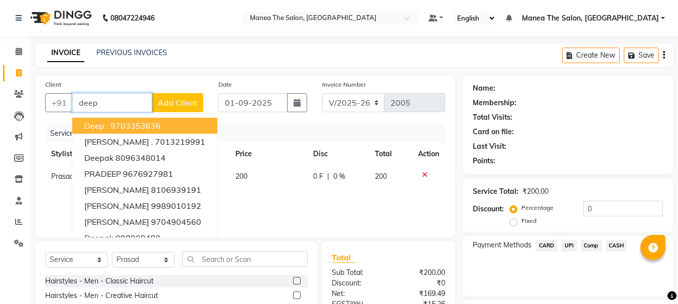
click at [132, 124] on ngb-highlight "9703353636" at bounding box center [135, 126] width 50 height 10
type input "9703353636"
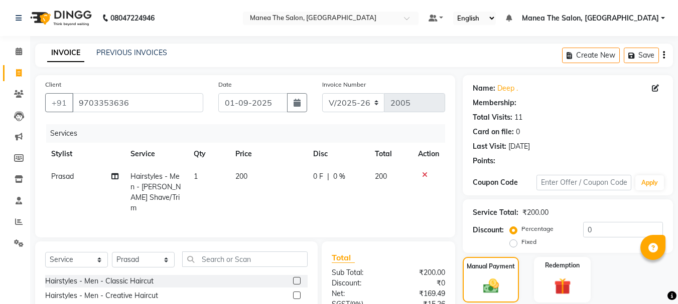
scroll to position [100, 0]
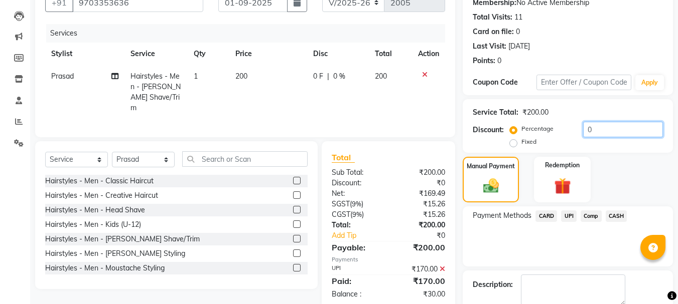
click at [595, 132] on input "0" at bounding box center [623, 130] width 80 height 16
type input "15"
click at [572, 215] on span "UPI" at bounding box center [569, 217] width 16 height 12
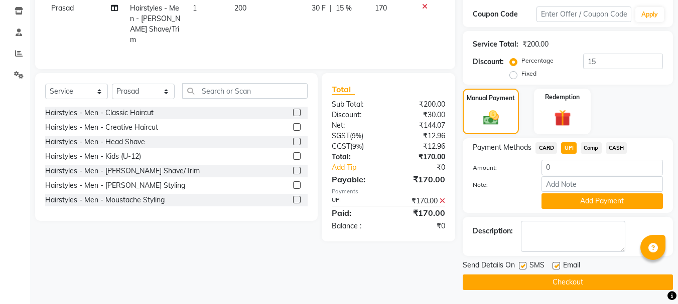
scroll to position [170, 0]
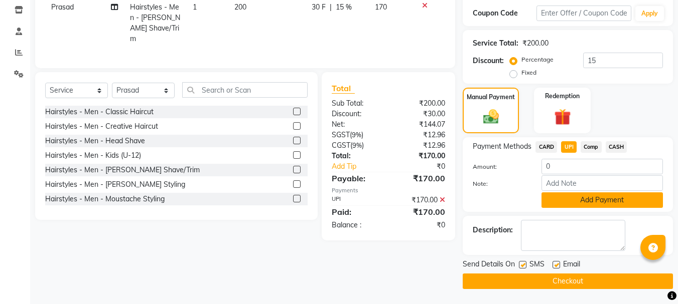
click at [572, 206] on button "Add Payment" at bounding box center [601, 201] width 121 height 16
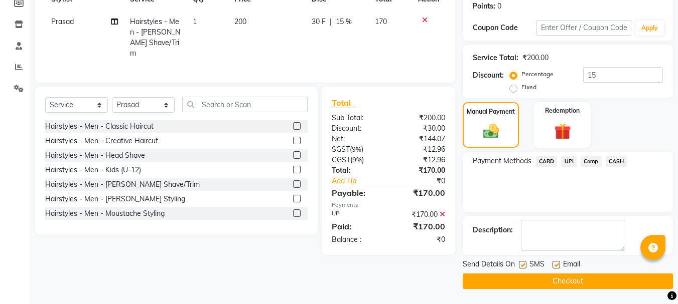
click at [579, 281] on button "Checkout" at bounding box center [567, 282] width 210 height 16
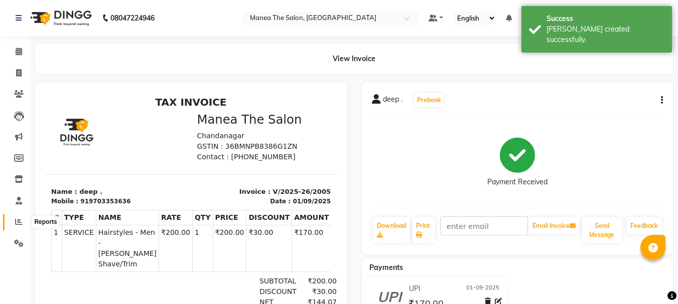
click at [16, 218] on icon at bounding box center [19, 222] width 8 height 8
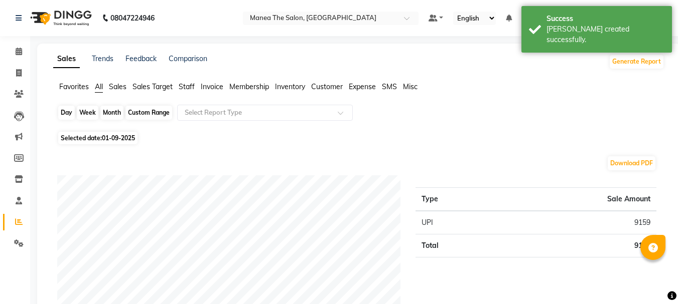
click at [67, 112] on div "Day" at bounding box center [66, 113] width 17 height 14
select select "9"
select select "2025"
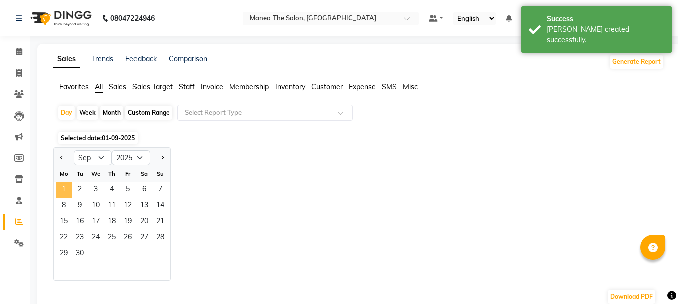
click at [67, 189] on span "1" at bounding box center [64, 191] width 16 height 16
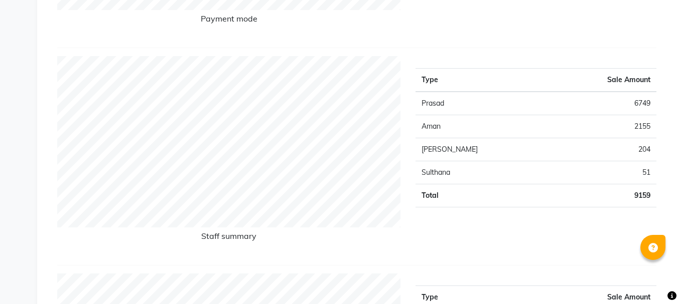
scroll to position [265, 0]
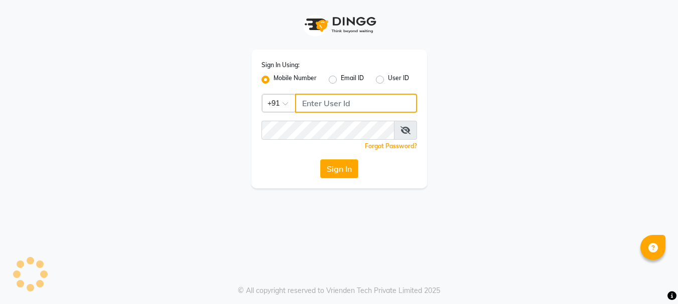
type input "9346469616"
